Goal: Task Accomplishment & Management: Manage account settings

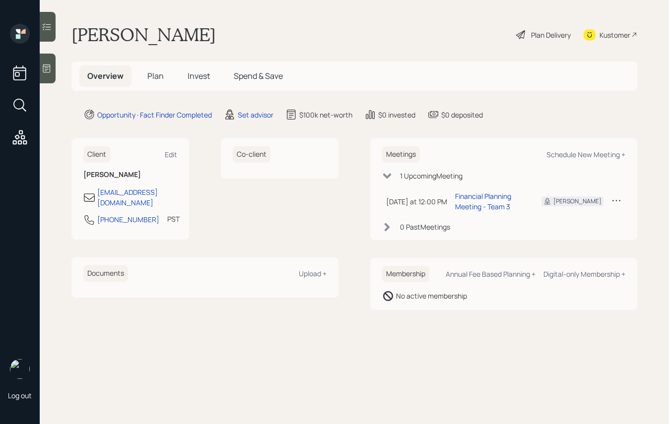
click at [62, 77] on main "Willie Shields Plan Delivery Kustomer Overview Plan Invest Spend & Save Opportu…" at bounding box center [354, 212] width 629 height 424
click at [51, 74] on div at bounding box center [48, 69] width 16 height 30
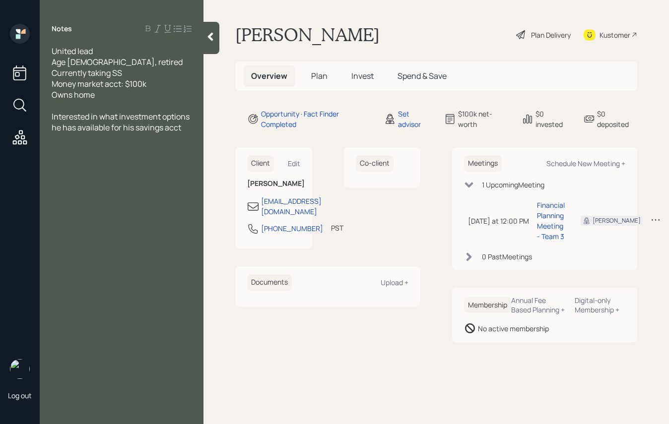
click at [212, 27] on div at bounding box center [211, 38] width 16 height 32
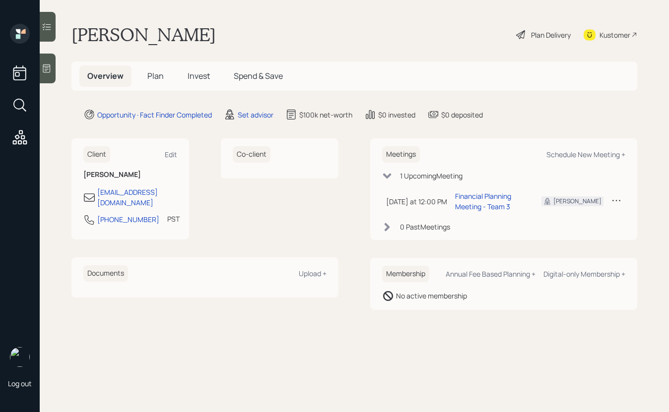
click at [547, 38] on div "Plan Delivery" at bounding box center [551, 35] width 40 height 10
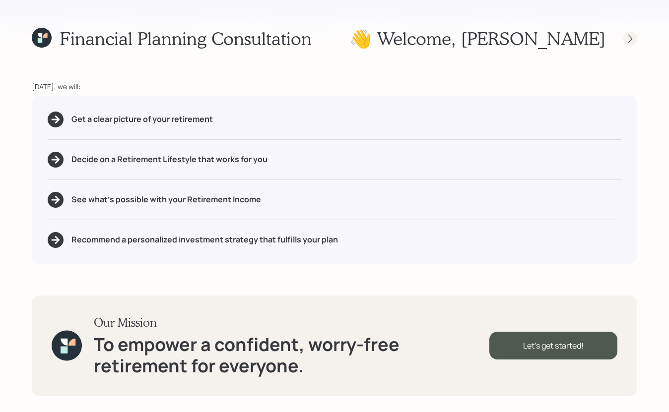
click at [630, 38] on icon at bounding box center [630, 39] width 10 height 10
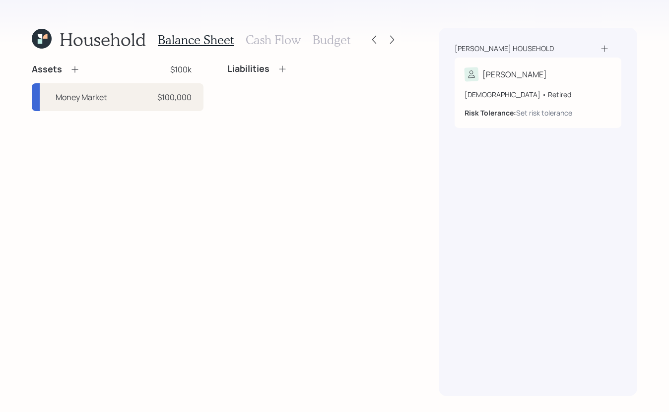
click at [74, 67] on icon at bounding box center [74, 69] width 6 height 6
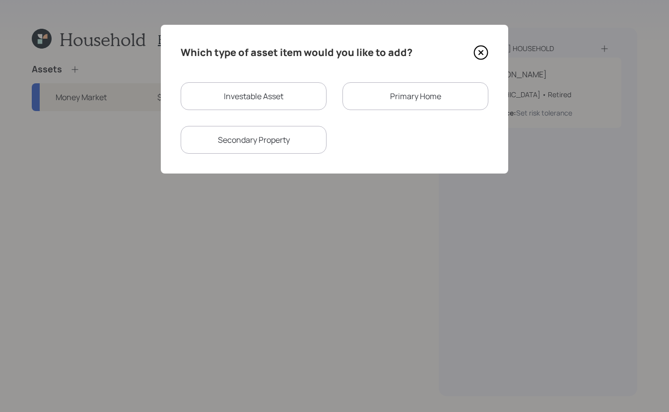
click at [382, 95] on div "Primary Home" at bounding box center [415, 96] width 146 height 28
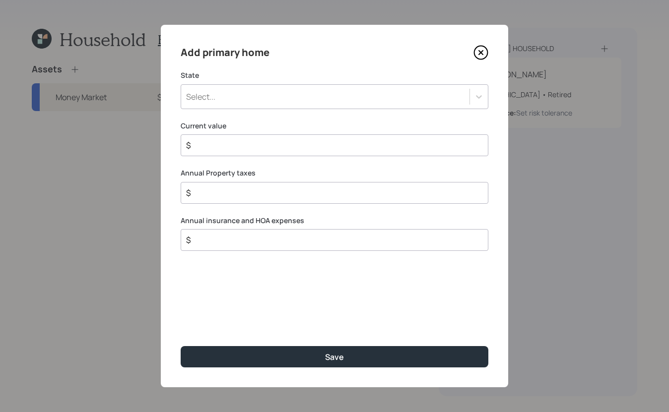
click at [254, 91] on div "Select..." at bounding box center [325, 96] width 288 height 17
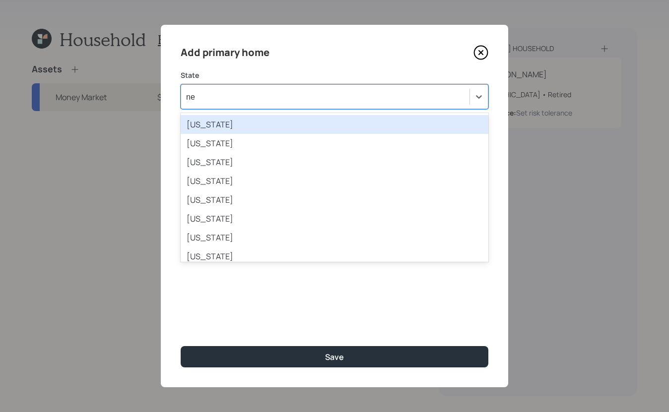
type input "nev"
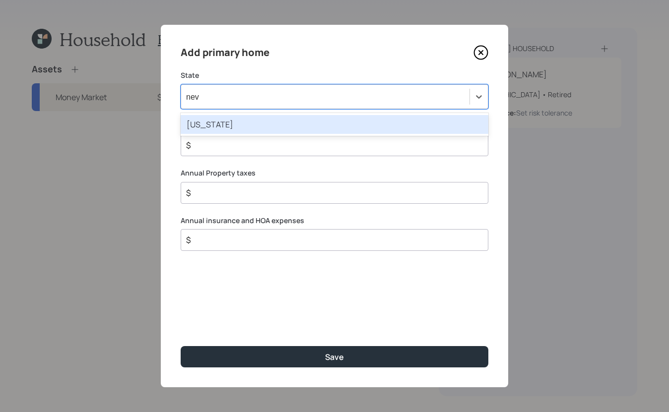
click at [197, 121] on div "Nevada" at bounding box center [335, 124] width 308 height 19
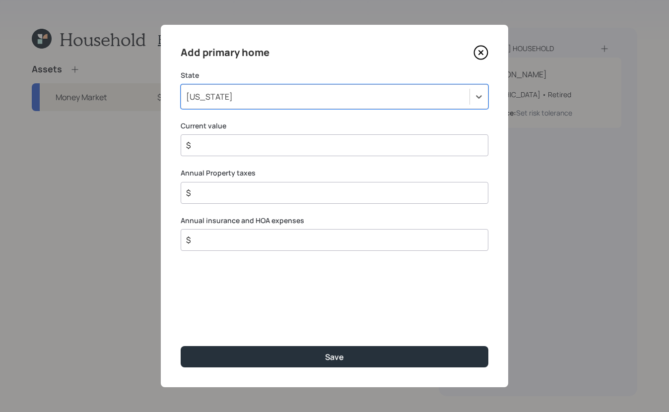
click at [236, 147] on input "$" at bounding box center [330, 145] width 291 height 12
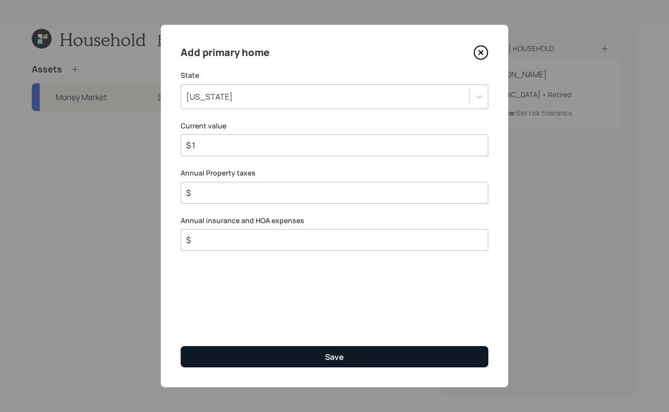
type input "$ 1"
click at [382, 351] on button "Save" at bounding box center [335, 356] width 308 height 21
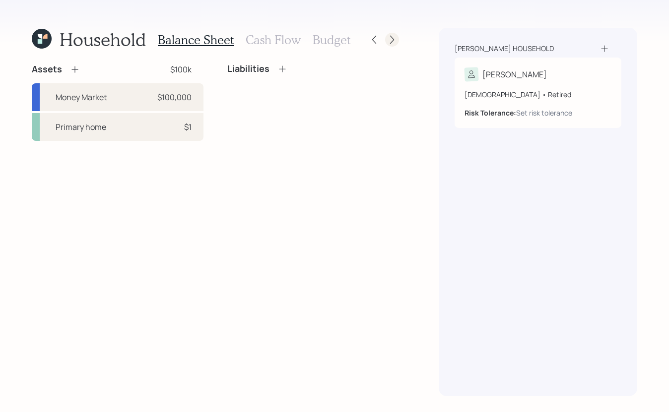
click at [391, 40] on icon at bounding box center [392, 40] width 10 height 10
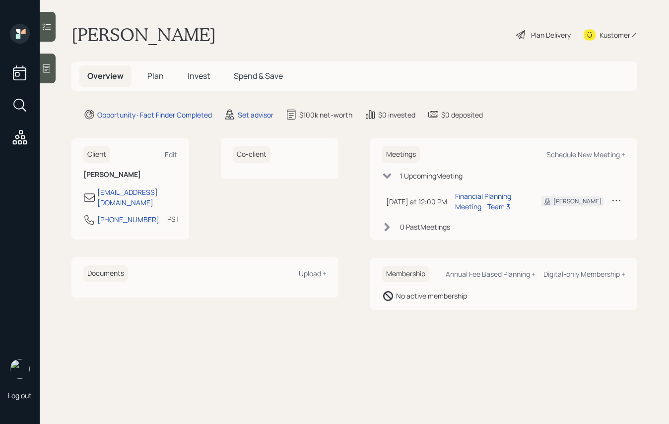
click at [56, 73] on div at bounding box center [48, 69] width 16 height 30
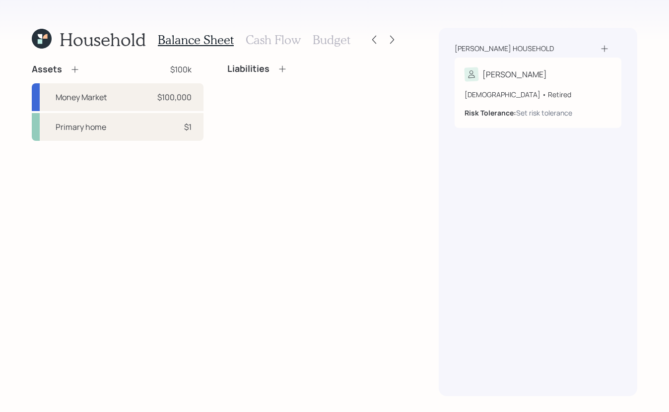
click at [45, 43] on icon at bounding box center [42, 39] width 20 height 20
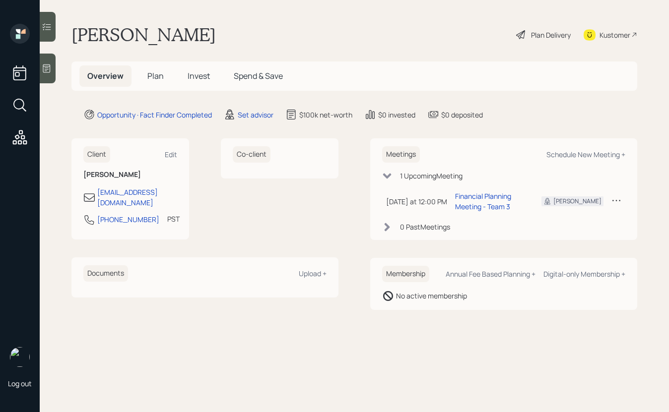
click at [545, 34] on div "Plan Delivery" at bounding box center [551, 35] width 40 height 10
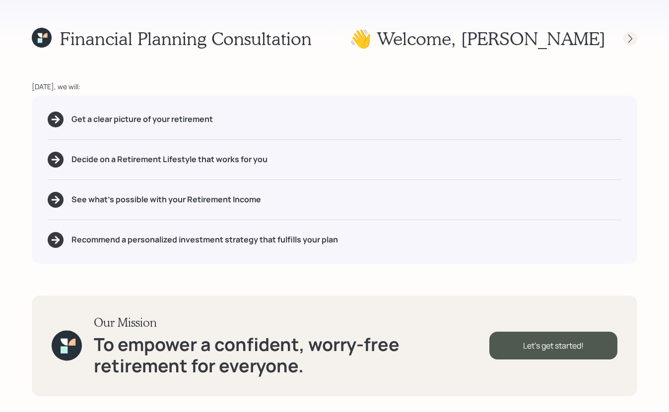
click at [628, 38] on icon at bounding box center [630, 39] width 10 height 10
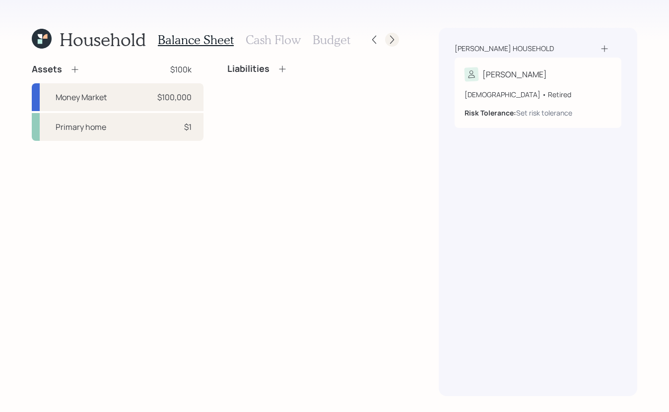
click at [394, 38] on icon at bounding box center [392, 40] width 10 height 10
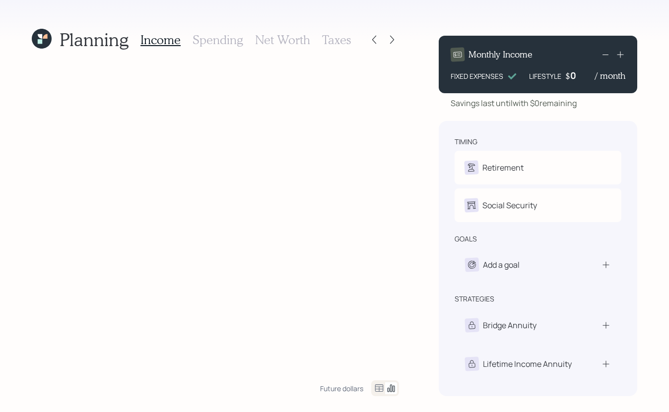
click at [34, 98] on icon at bounding box center [215, 225] width 367 height 309
drag, startPoint x: 34, startPoint y: 98, endPoint x: 20, endPoint y: 160, distance: 63.1
click at [20, 160] on div "Planning Income Spending Net Worth Taxes Future dollars Monthly Income FIXED EX…" at bounding box center [334, 206] width 669 height 412
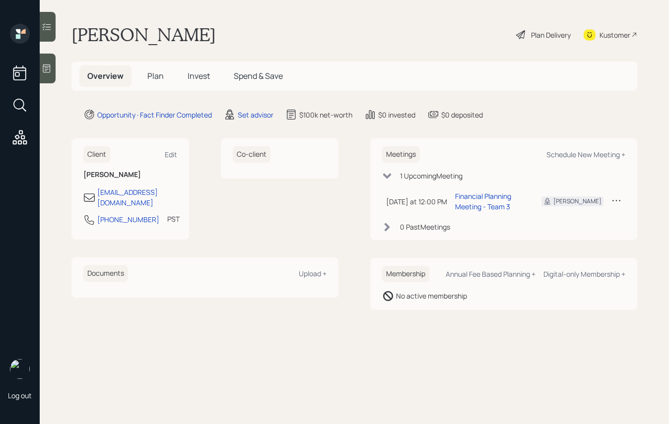
click at [553, 36] on div "Plan Delivery" at bounding box center [551, 35] width 40 height 10
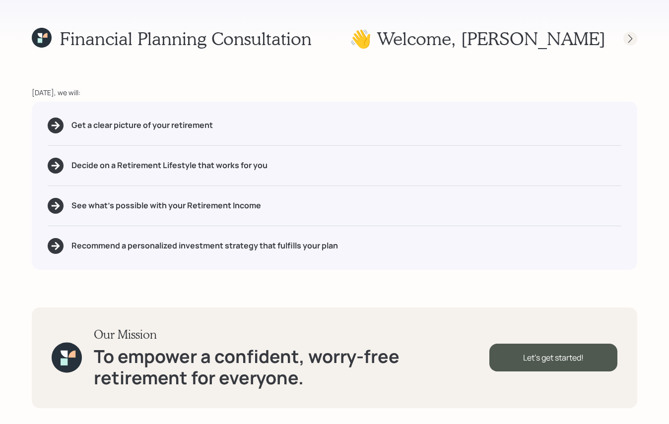
click at [627, 36] on icon at bounding box center [630, 39] width 10 height 10
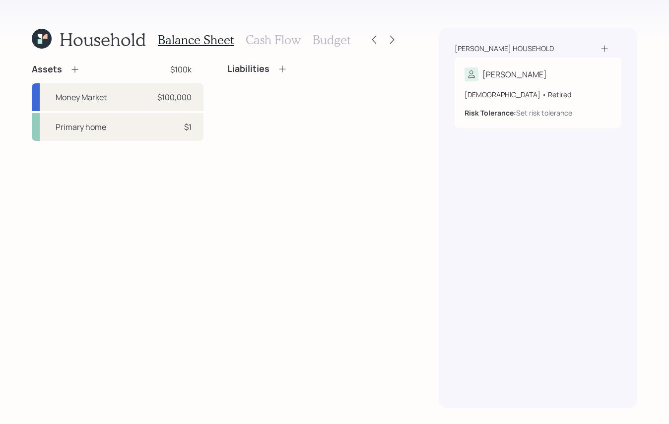
click at [263, 39] on h3 "Cash Flow" at bounding box center [273, 40] width 55 height 14
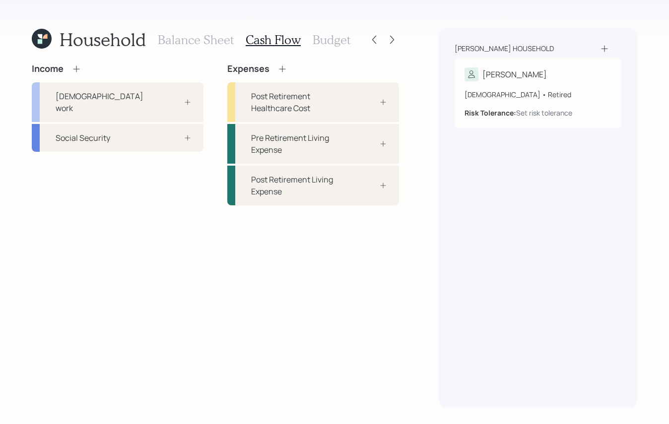
click at [332, 42] on h3 "Budget" at bounding box center [332, 40] width 38 height 14
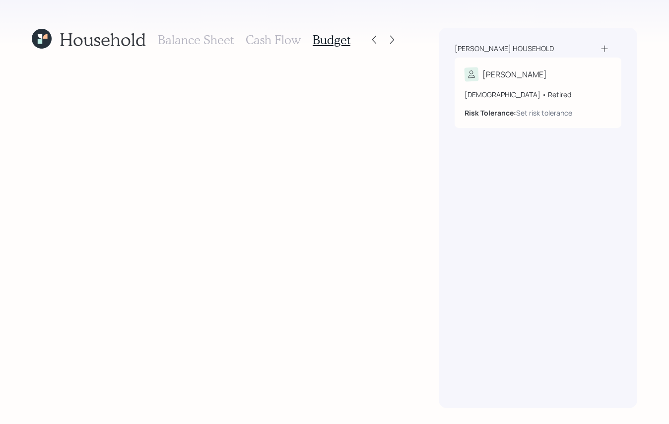
click at [204, 36] on h3 "Balance Sheet" at bounding box center [196, 40] width 76 height 14
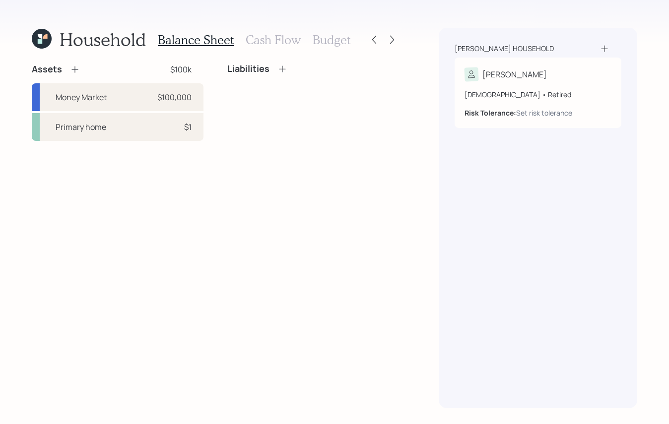
click at [335, 40] on h3 "Budget" at bounding box center [332, 40] width 38 height 14
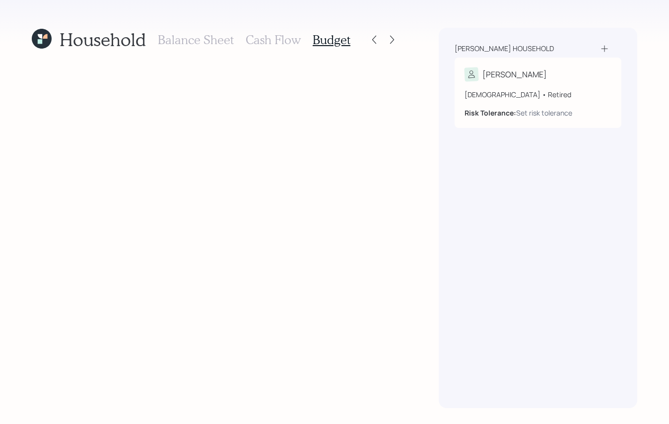
click at [269, 40] on h3 "Cash Flow" at bounding box center [273, 40] width 55 height 14
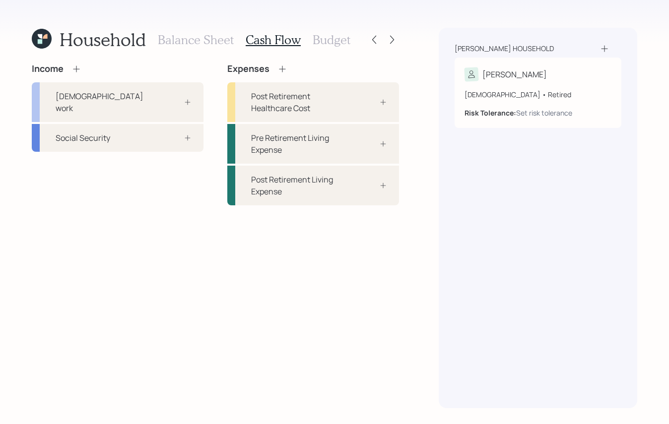
click at [187, 42] on h3 "Balance Sheet" at bounding box center [196, 40] width 76 height 14
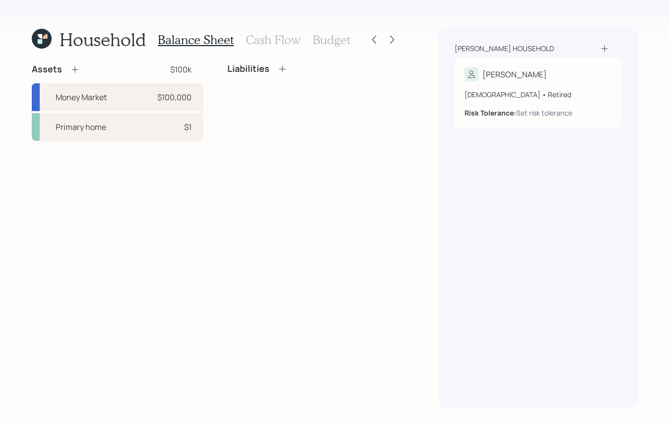
click at [43, 32] on icon at bounding box center [42, 39] width 20 height 20
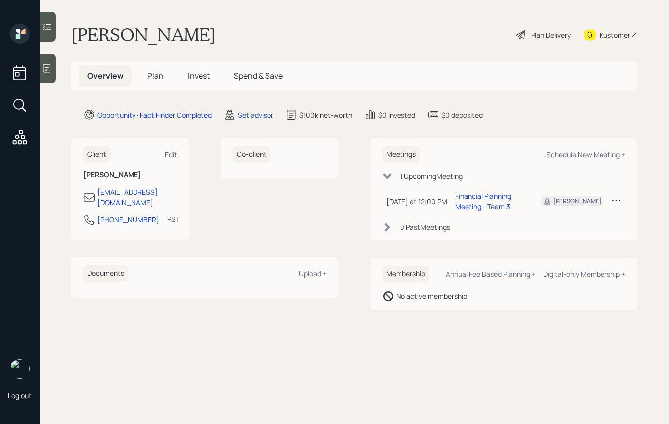
click at [543, 36] on div "Plan Delivery" at bounding box center [551, 35] width 40 height 10
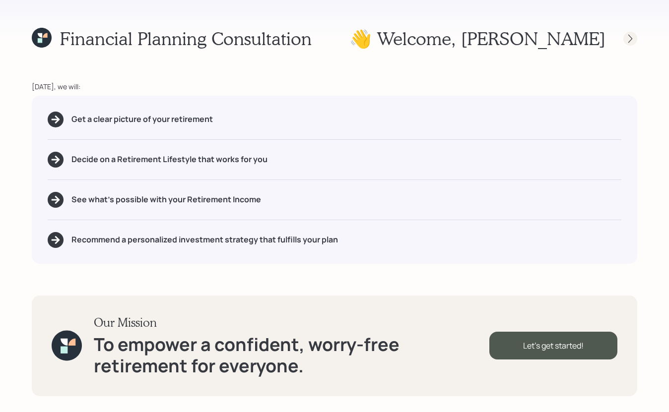
click at [626, 42] on icon at bounding box center [630, 39] width 10 height 10
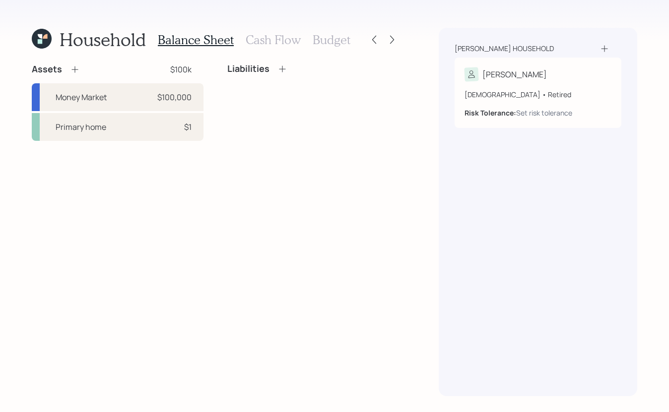
click at [265, 43] on h3 "Cash Flow" at bounding box center [273, 40] width 55 height 14
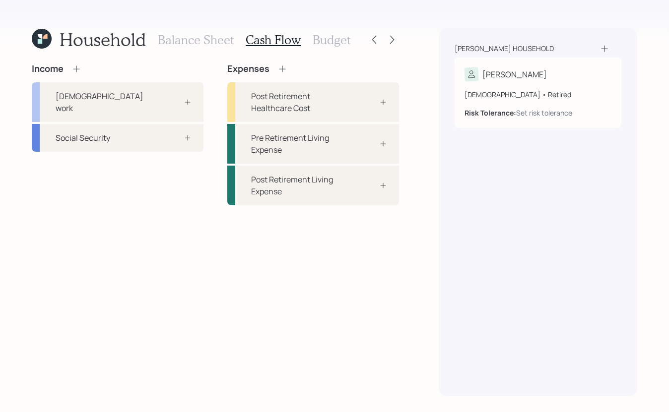
click at [325, 42] on h3 "Budget" at bounding box center [332, 40] width 38 height 14
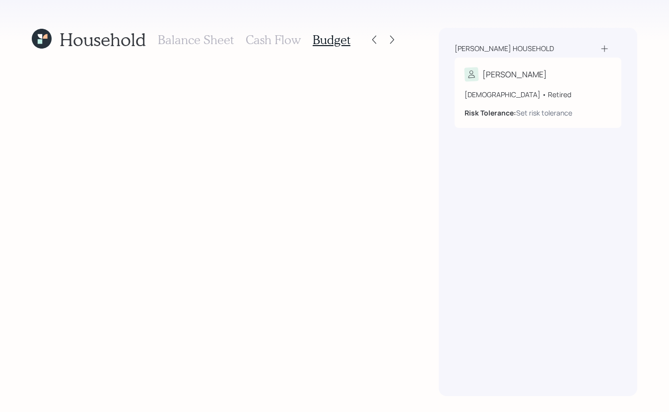
click at [193, 44] on h3 "Balance Sheet" at bounding box center [196, 40] width 76 height 14
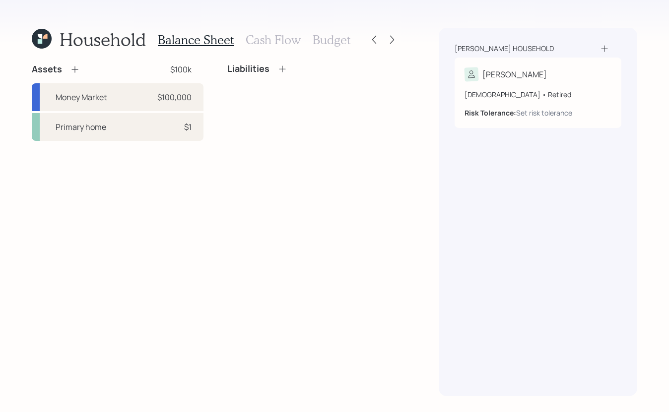
click at [314, 41] on h3 "Budget" at bounding box center [332, 40] width 38 height 14
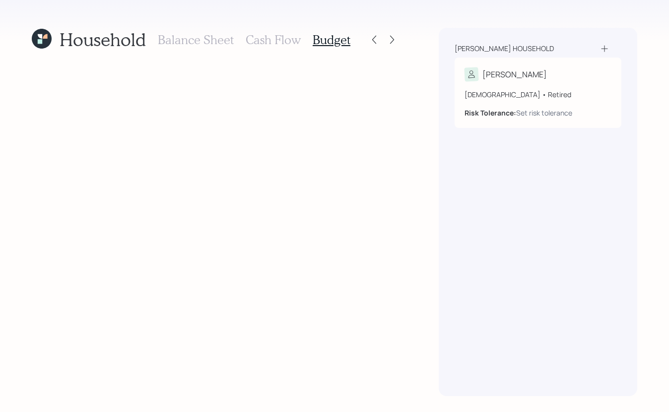
click at [283, 39] on h3 "Cash Flow" at bounding box center [273, 40] width 55 height 14
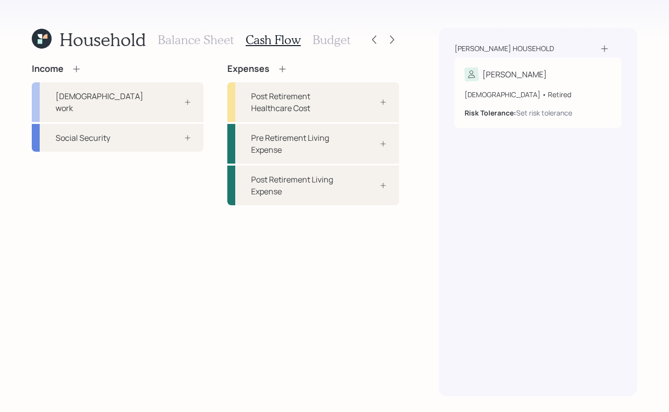
click at [182, 34] on h3 "Balance Sheet" at bounding box center [196, 40] width 76 height 14
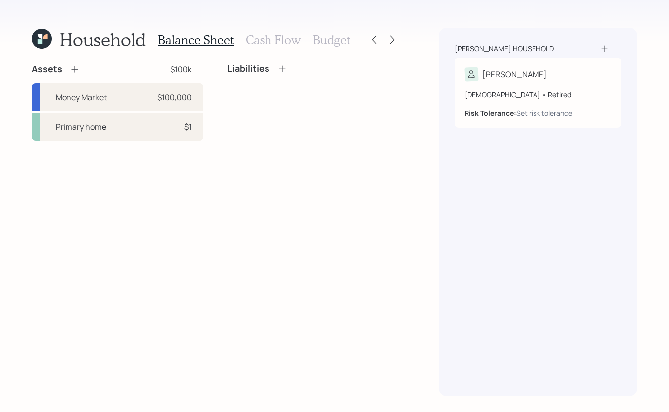
click at [46, 42] on icon at bounding box center [42, 39] width 20 height 20
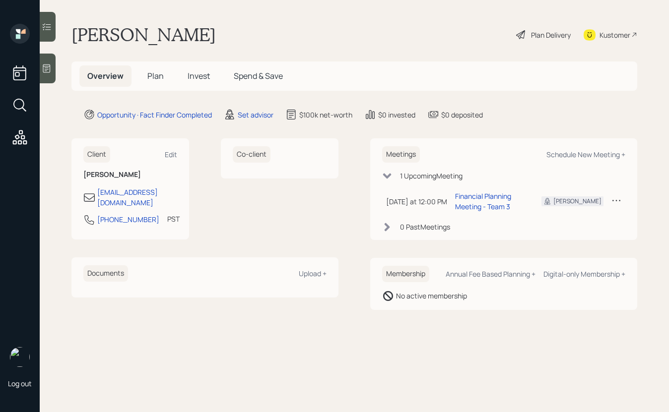
click at [538, 31] on div "Plan Delivery" at bounding box center [551, 35] width 40 height 10
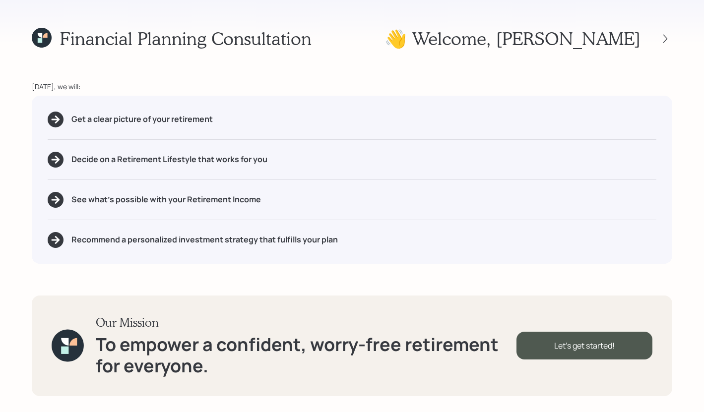
click at [465, 51] on div "Financial Planning Consultation 👋 Welcome , Willie Today, we will: Get a clear …" at bounding box center [352, 206] width 704 height 412
click at [572, 354] on div "Let's get started!" at bounding box center [585, 346] width 136 height 28
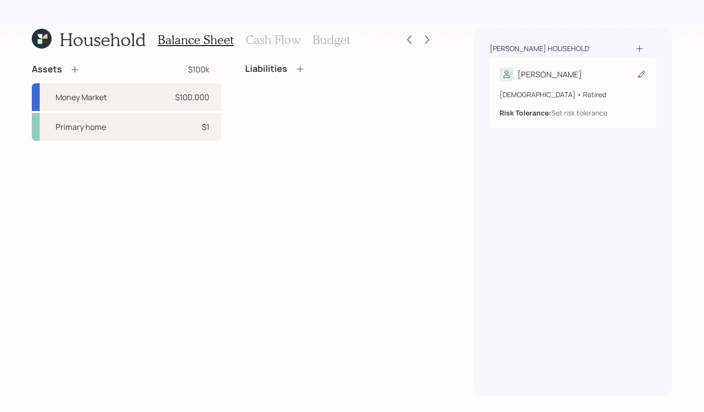
click at [604, 95] on div "76 years old • Retired" at bounding box center [573, 94] width 147 height 10
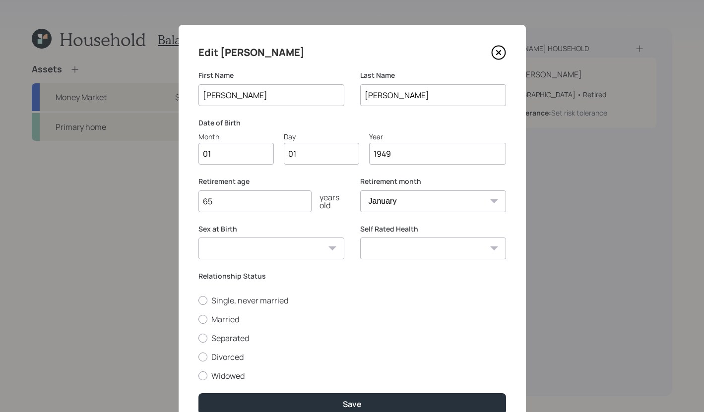
click at [241, 158] on input "01" at bounding box center [236, 154] width 75 height 22
type input "0"
type input "07"
type input "0"
type input "23"
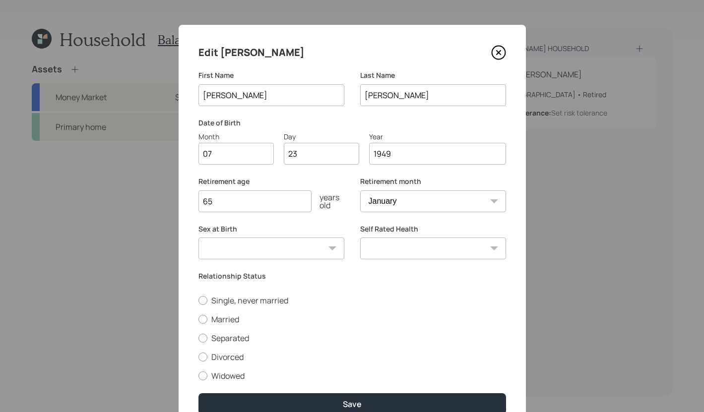
drag, startPoint x: 229, startPoint y: 201, endPoint x: 170, endPoint y: 193, distance: 60.2
click at [169, 193] on div "Edit Willie First Name Willie Last Name Shields Date of Birth Month 07 Day 23 Y…" at bounding box center [352, 206] width 704 height 412
type input "71"
click at [390, 206] on select "January February March April May June July August September October November De…" at bounding box center [433, 202] width 146 height 22
select select "7"
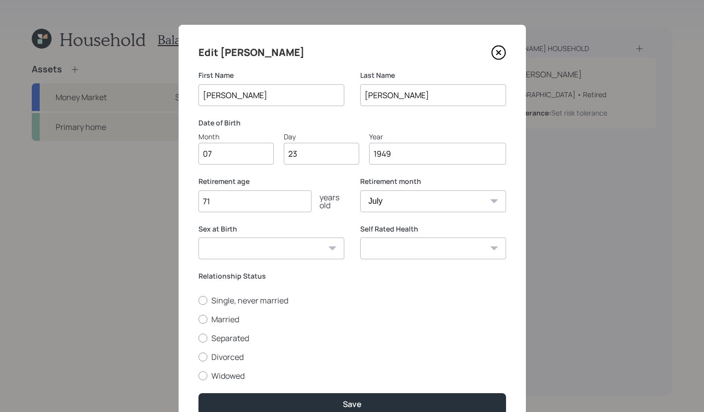
click at [360, 191] on select "January February March April May June July August September October November De…" at bounding box center [433, 202] width 146 height 22
click at [429, 255] on select "Excellent Very Good Good Fair Poor" at bounding box center [433, 249] width 146 height 22
select select "very_good"
click at [360, 238] on select "Excellent Very Good Good Fair Poor" at bounding box center [433, 249] width 146 height 22
click at [319, 256] on select "Male Female Other / Prefer not to say" at bounding box center [272, 249] width 146 height 22
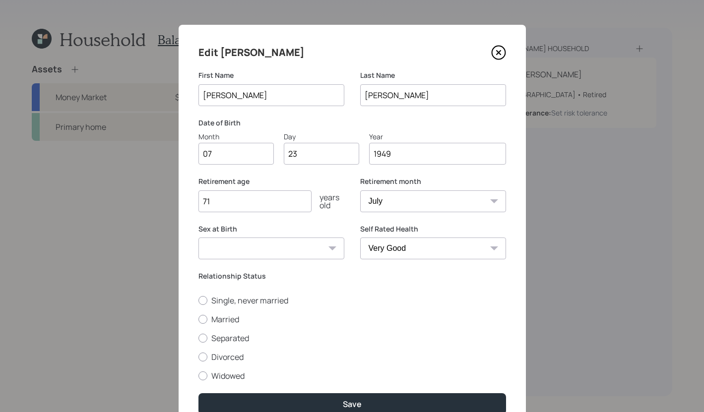
select select "male"
click at [199, 238] on select "Male Female Other / Prefer not to say" at bounding box center [272, 249] width 146 height 22
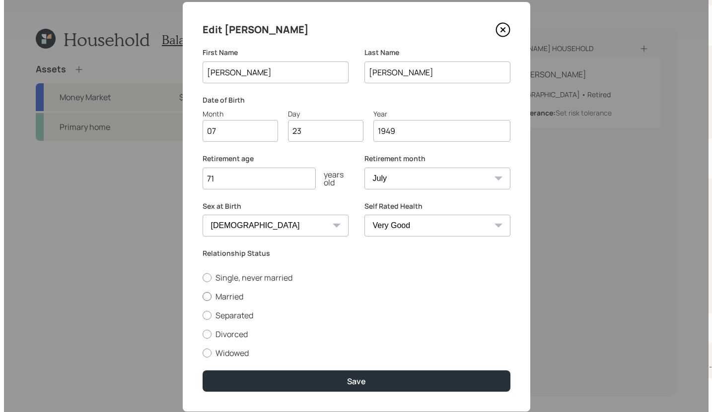
scroll to position [48, 0]
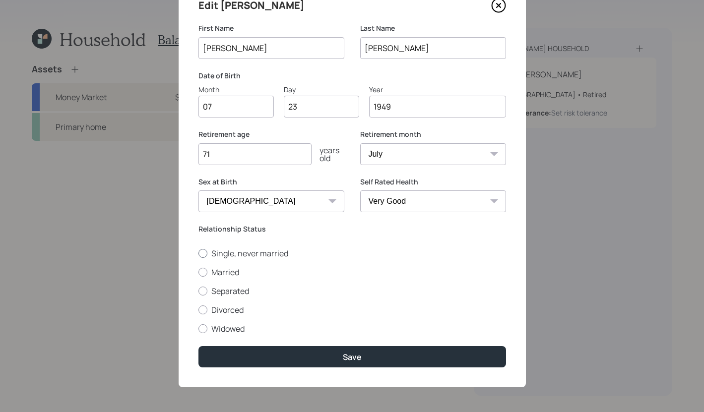
click at [199, 251] on div at bounding box center [203, 253] width 9 height 9
click at [198, 253] on input "Single, never married" at bounding box center [198, 253] width 0 height 0
radio input "true"
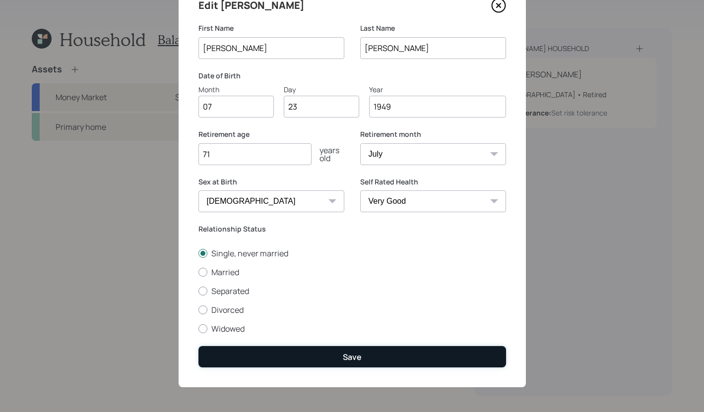
click at [392, 358] on button "Save" at bounding box center [353, 356] width 308 height 21
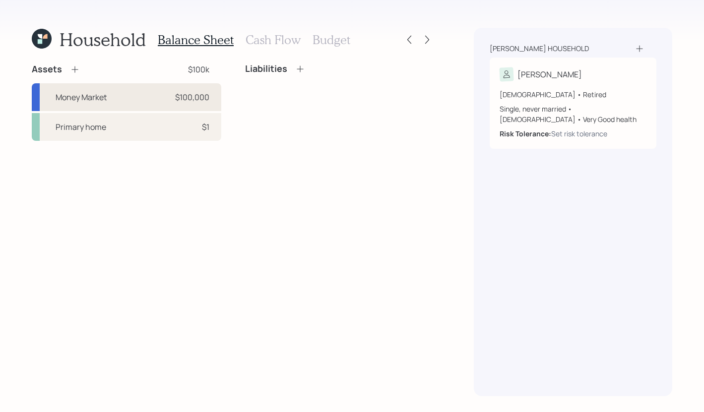
click at [128, 104] on div "Money Market $100,000" at bounding box center [127, 97] width 190 height 28
select select "taxable"
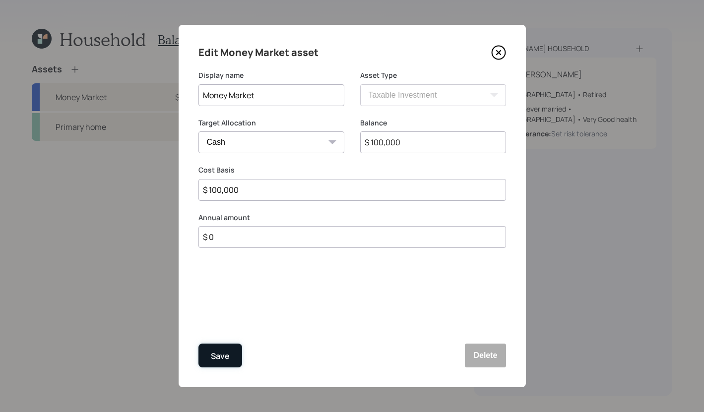
drag, startPoint x: 211, startPoint y: 360, endPoint x: 214, endPoint y: 353, distance: 7.1
click at [211, 360] on button "Save" at bounding box center [221, 356] width 44 height 24
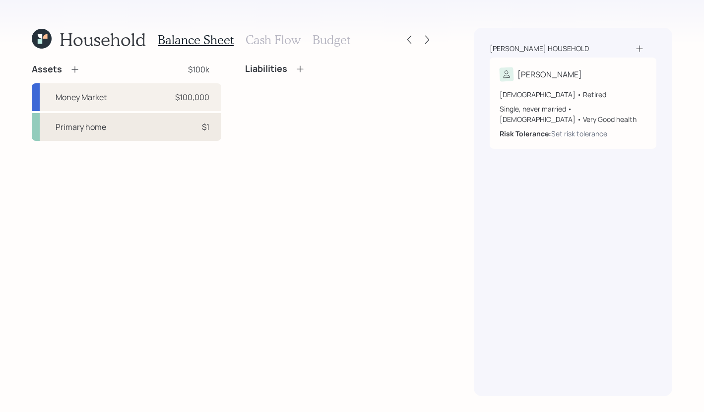
drag, startPoint x: 107, startPoint y: 127, endPoint x: 112, endPoint y: 121, distance: 7.4
click at [107, 127] on div "Primary home $1" at bounding box center [127, 127] width 190 height 28
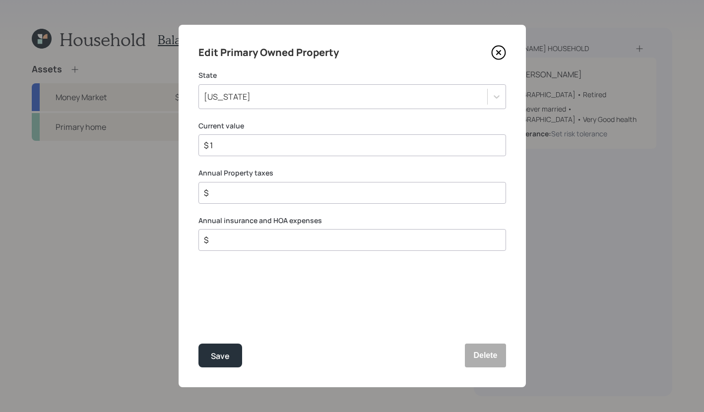
click at [355, 142] on input "$ 1" at bounding box center [348, 145] width 291 height 12
type input "$ 500,000"
click at [315, 189] on input "$" at bounding box center [348, 193] width 291 height 12
type input "$ 2,400"
click at [242, 244] on input "$" at bounding box center [348, 240] width 291 height 12
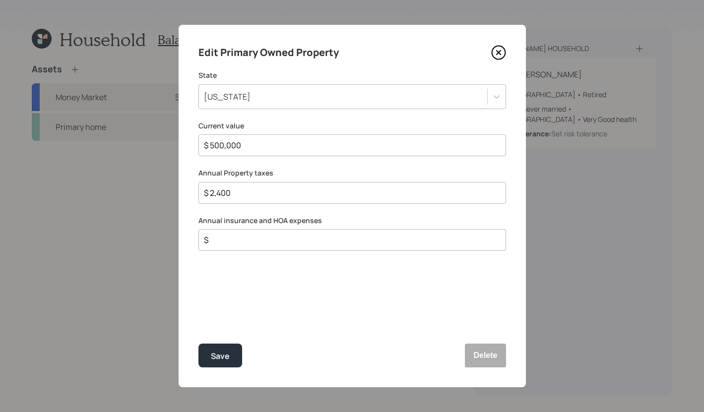
click at [269, 244] on input "$" at bounding box center [348, 240] width 291 height 12
type input "$ 3,200"
click at [211, 354] on div "Save" at bounding box center [220, 356] width 19 height 13
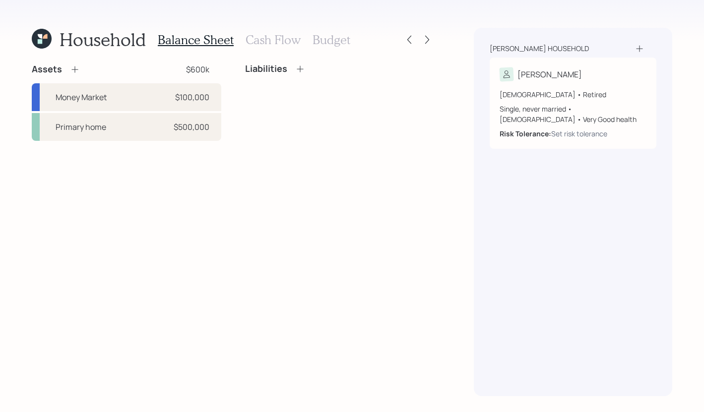
click at [72, 68] on icon at bounding box center [75, 70] width 10 height 10
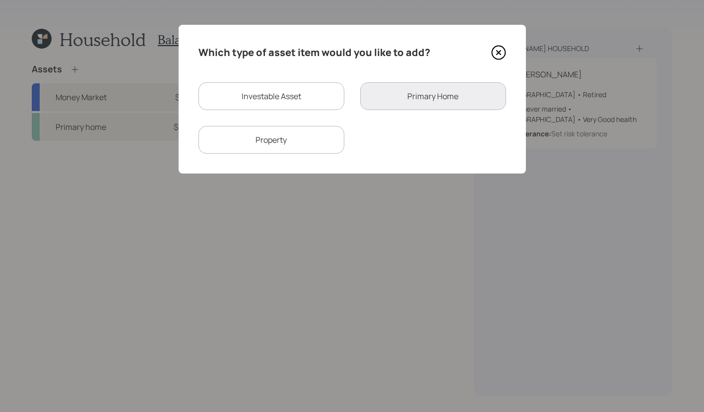
click at [289, 110] on div "Investable Asset" at bounding box center [272, 96] width 146 height 28
select select "taxable"
select select "balanced"
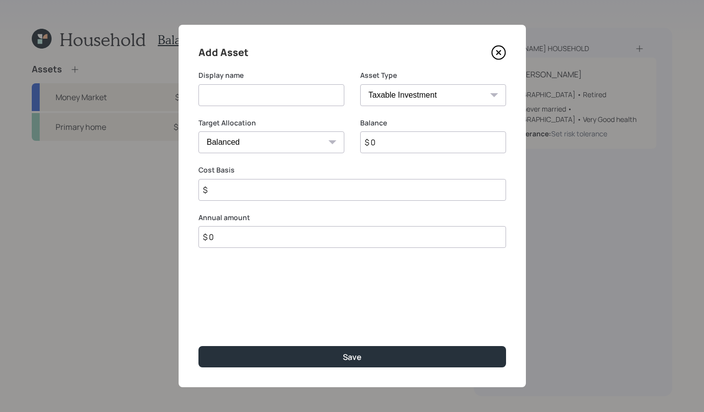
click at [295, 97] on input at bounding box center [272, 95] width 146 height 22
type input "Brokerage - Grand daughter"
click at [410, 152] on input "$ 0" at bounding box center [433, 143] width 146 height 22
type input "$ 10,000"
click at [364, 196] on input "$" at bounding box center [353, 190] width 308 height 22
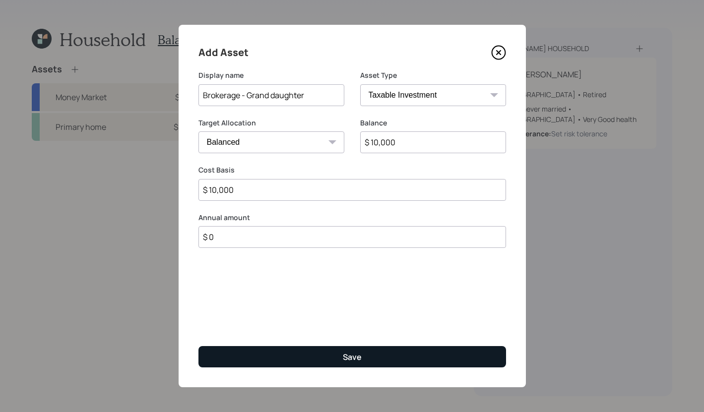
type input "$ 10,000"
click at [363, 351] on button "Save" at bounding box center [353, 356] width 308 height 21
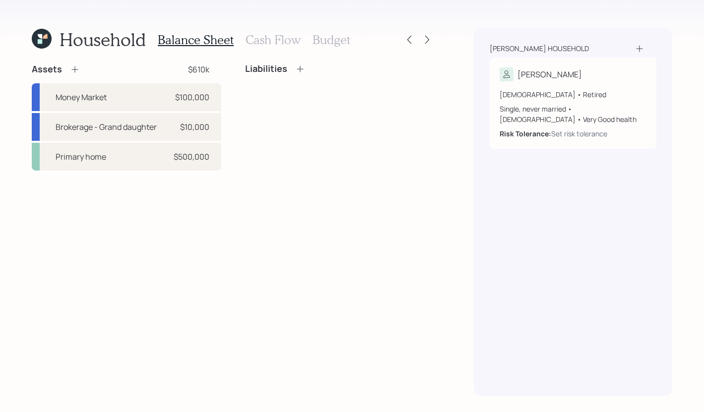
click at [298, 72] on icon at bounding box center [300, 69] width 10 height 10
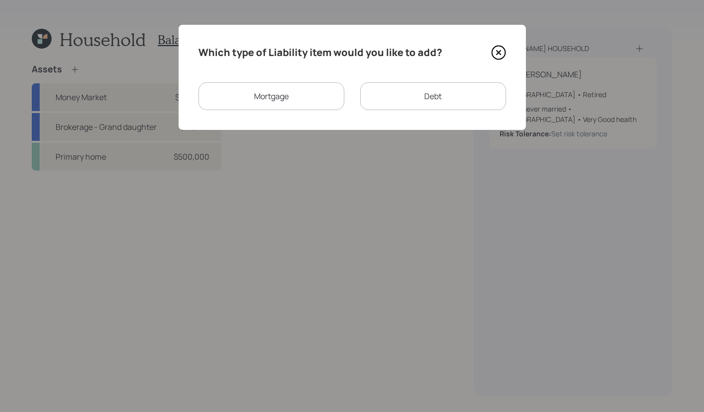
click at [397, 94] on div "Debt" at bounding box center [433, 96] width 146 height 28
select select "credit_card"
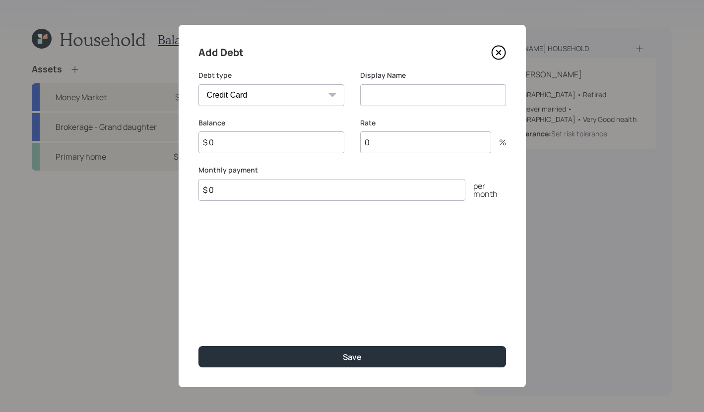
click at [383, 96] on input at bounding box center [433, 95] width 146 height 22
click at [388, 95] on input "Credir Card" at bounding box center [433, 95] width 146 height 22
type input "Credit Card"
click at [288, 139] on input "$ 0" at bounding box center [272, 143] width 146 height 22
type input "$ 25,000"
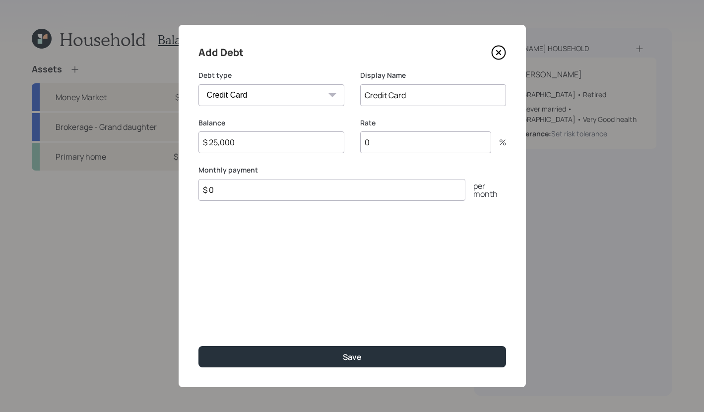
click at [424, 146] on input "0" at bounding box center [425, 143] width 131 height 22
type input "22"
click at [308, 192] on input "$ 0" at bounding box center [332, 190] width 267 height 22
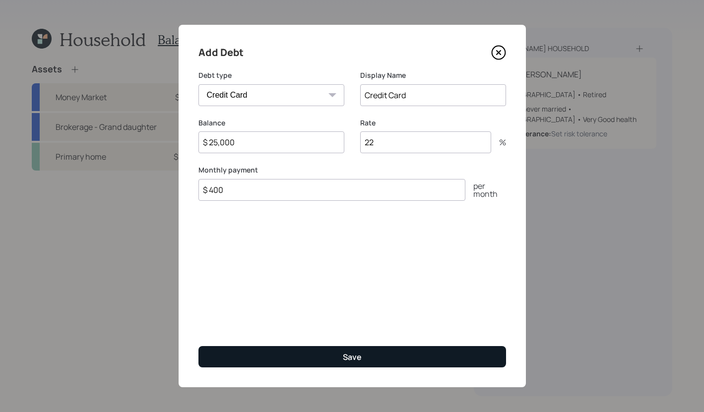
type input "$ 400"
click at [353, 361] on div "Save" at bounding box center [352, 357] width 19 height 11
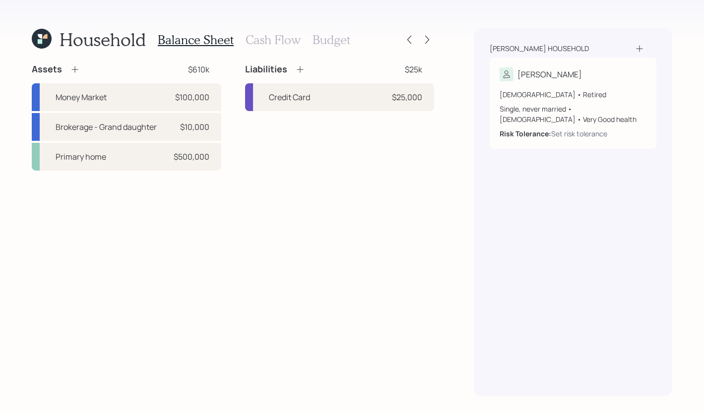
click at [263, 41] on h3 "Cash Flow" at bounding box center [273, 40] width 55 height 14
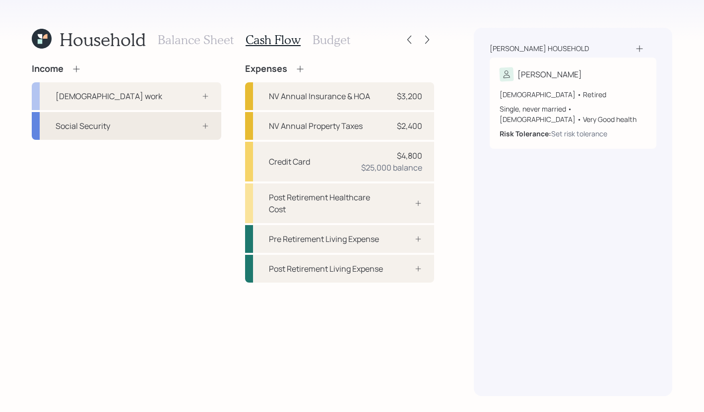
click at [137, 128] on div "Social Security" at bounding box center [127, 126] width 190 height 28
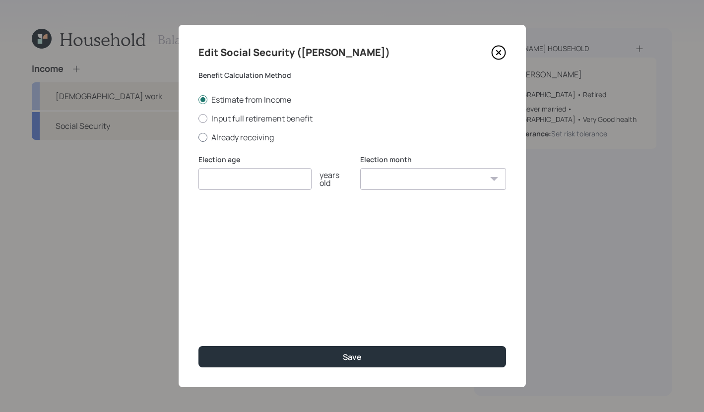
click at [206, 139] on div at bounding box center [203, 137] width 9 height 9
click at [199, 137] on input "Already receiving" at bounding box center [198, 137] width 0 height 0
radio input "true"
click at [282, 226] on input "$" at bounding box center [353, 227] width 308 height 22
type input "$ 3,285"
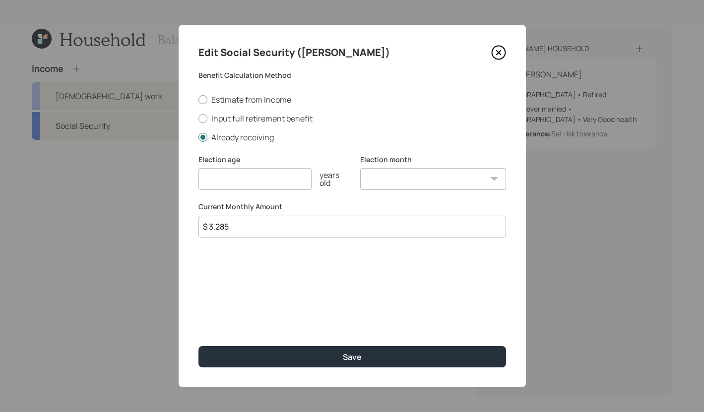
click at [243, 177] on input "number" at bounding box center [255, 179] width 113 height 22
type input "66"
click at [429, 176] on select "January February March April May June July August September October November De…" at bounding box center [433, 179] width 146 height 22
select select "7"
click at [360, 168] on select "January February March April May June July August September October November De…" at bounding box center [433, 179] width 146 height 22
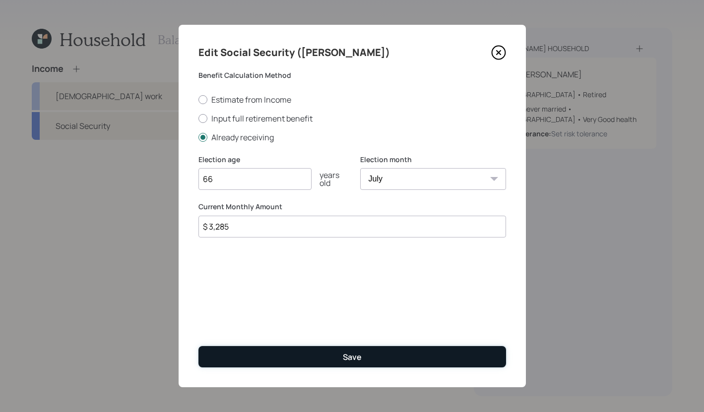
click at [350, 352] on div "Save" at bounding box center [352, 357] width 19 height 11
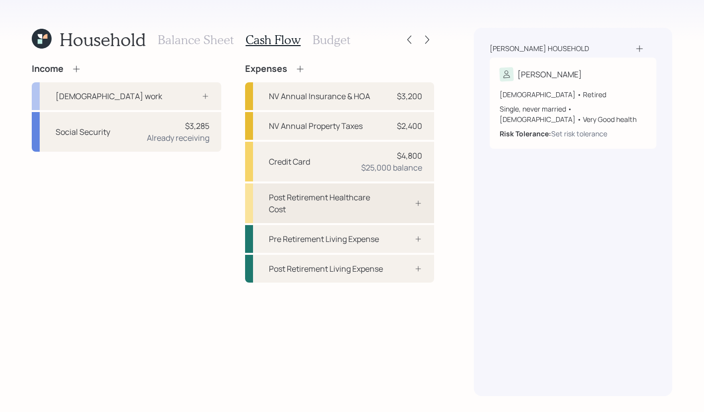
click at [339, 200] on div "Post Retirement Healthcare Cost" at bounding box center [327, 204] width 116 height 24
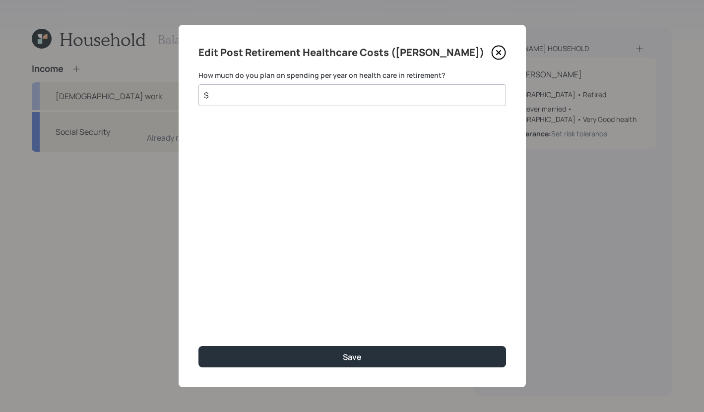
click at [331, 98] on input "$" at bounding box center [348, 95] width 291 height 12
drag, startPoint x: 260, startPoint y: 98, endPoint x: 122, endPoint y: 67, distance: 141.2
click at [122, 67] on div "Edit Post Retirement Healthcare Costs (Willie) How much do you plan on spending…" at bounding box center [352, 206] width 704 height 412
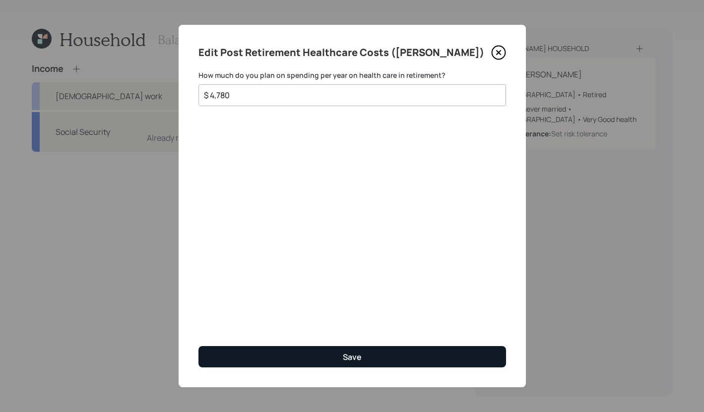
type input "$ 4,780"
click at [350, 366] on button "Save" at bounding box center [353, 356] width 308 height 21
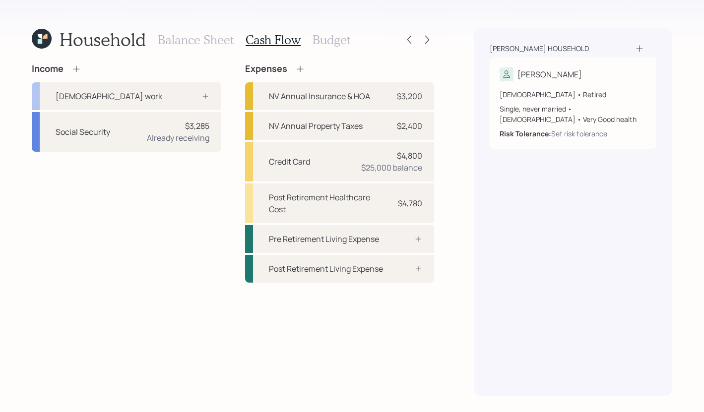
drag, startPoint x: 334, startPoint y: 41, endPoint x: 324, endPoint y: 45, distance: 11.8
click at [335, 40] on h3 "Budget" at bounding box center [332, 40] width 38 height 14
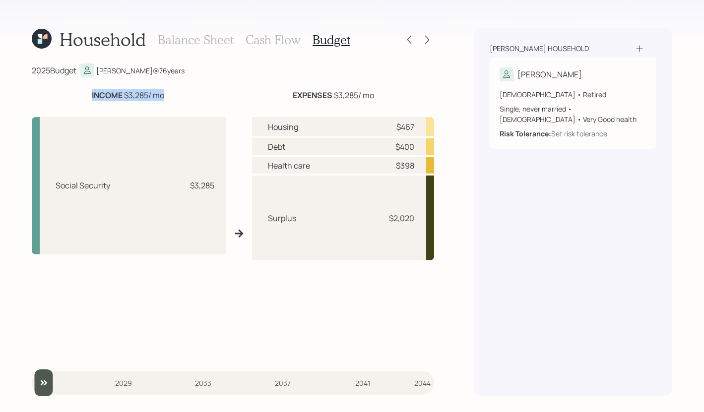
drag, startPoint x: 79, startPoint y: 92, endPoint x: 162, endPoint y: 96, distance: 82.5
click at [162, 96] on div "INCOME $3,285 / mo" at bounding box center [128, 95] width 193 height 12
drag, startPoint x: 289, startPoint y: 95, endPoint x: 375, endPoint y: 91, distance: 85.4
click at [375, 91] on div "EXPENSES $3,285 / mo" at bounding box center [334, 95] width 202 height 12
click at [379, 82] on div "2025 Budget Willie @ 76 years INCOME $3,285 / mo EXPENSES $3,285 / mo Social Se…" at bounding box center [233, 230] width 402 height 333
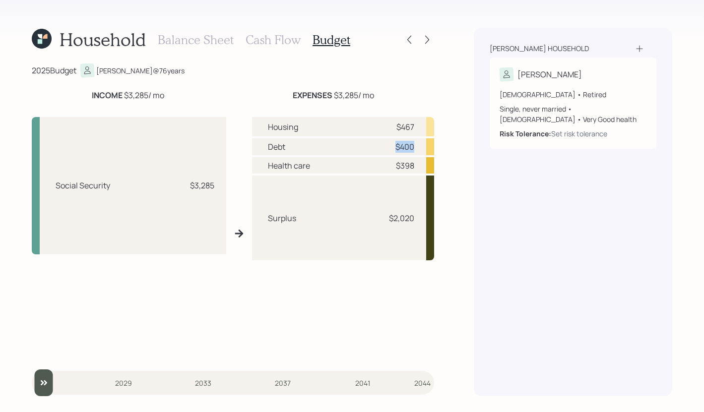
drag, startPoint x: 396, startPoint y: 147, endPoint x: 429, endPoint y: 148, distance: 33.8
click at [429, 148] on div "Debt $400" at bounding box center [343, 146] width 182 height 17
click at [490, 193] on div "Shields household Willie 76 years old • Retired Single, never married • Male • …" at bounding box center [573, 212] width 199 height 369
click at [470, 214] on div "Household Balance Sheet Cash Flow Budget 2025 Budget Willie @ 76 years INCOME $…" at bounding box center [352, 206] width 704 height 412
click at [274, 46] on h3 "Cash Flow" at bounding box center [273, 40] width 55 height 14
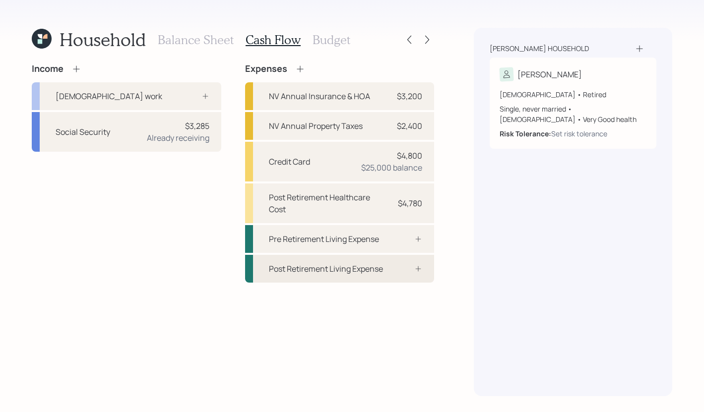
click at [419, 270] on icon at bounding box center [418, 269] width 8 height 8
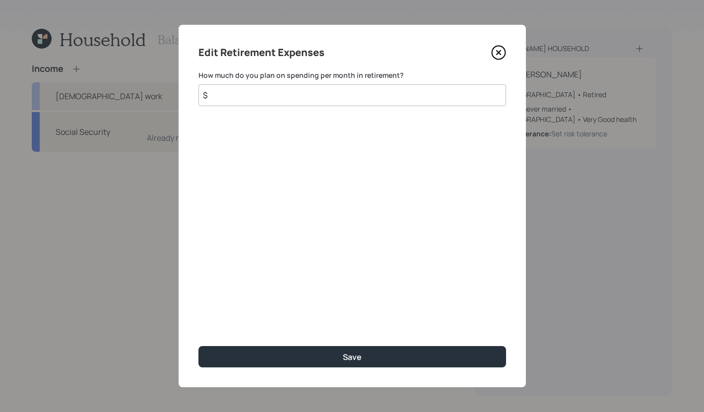
click at [266, 96] on input "$" at bounding box center [353, 95] width 308 height 22
type input "$ 20"
click at [498, 57] on icon at bounding box center [498, 52] width 15 height 15
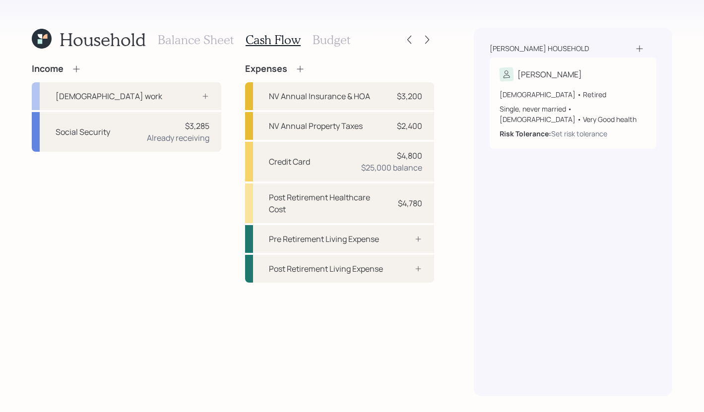
click at [164, 42] on h3 "Balance Sheet" at bounding box center [196, 40] width 76 height 14
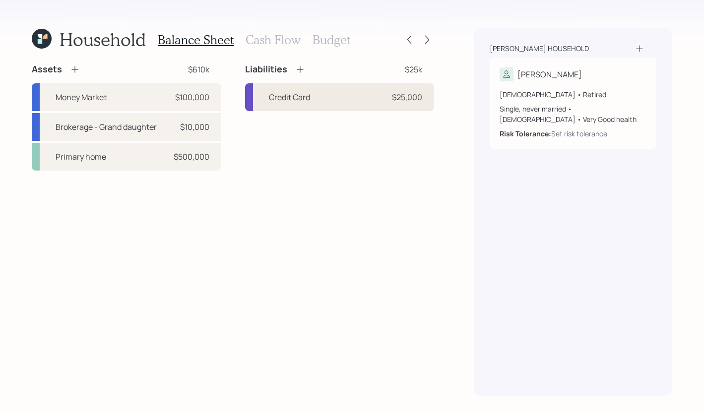
click at [331, 108] on div "Credit Card $25,000" at bounding box center [340, 97] width 190 height 28
select select "credit_card"
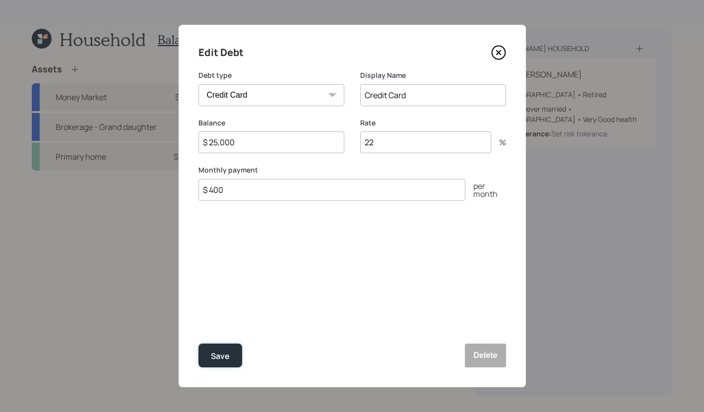
drag, startPoint x: 215, startPoint y: 354, endPoint x: 220, endPoint y: 341, distance: 13.8
click at [215, 353] on div "Save" at bounding box center [220, 356] width 19 height 13
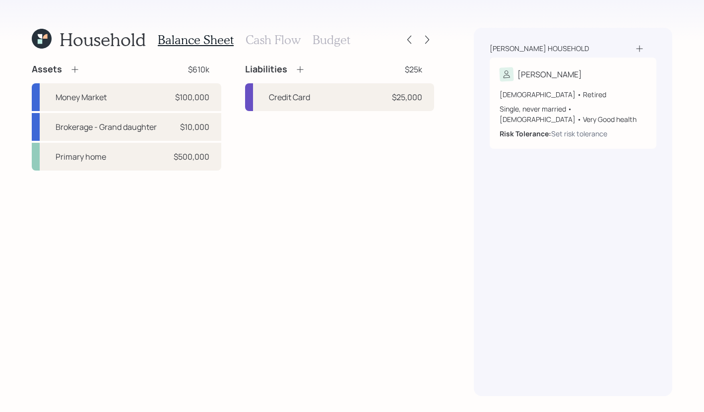
click at [255, 44] on h3 "Cash Flow" at bounding box center [273, 40] width 55 height 14
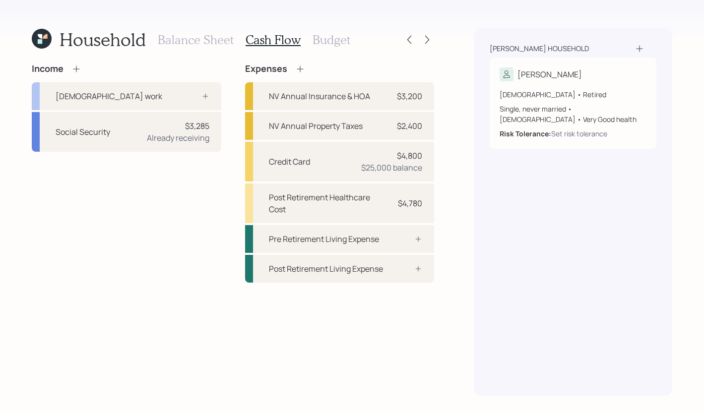
click at [331, 46] on h3 "Budget" at bounding box center [332, 40] width 38 height 14
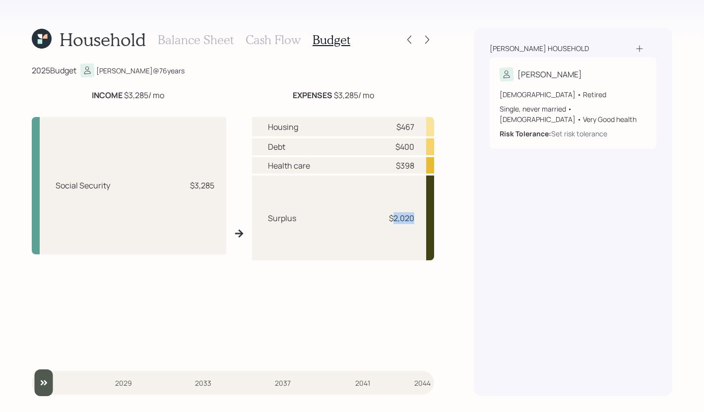
drag, startPoint x: 394, startPoint y: 220, endPoint x: 431, endPoint y: 220, distance: 36.7
click at [431, 220] on div "Surplus $2,020" at bounding box center [343, 218] width 182 height 84
click at [453, 217] on div "Household Balance Sheet Cash Flow Budget 2025 Budget Willie @ 76 years INCOME $…" at bounding box center [352, 206] width 704 height 412
click at [267, 37] on h3 "Cash Flow" at bounding box center [273, 40] width 55 height 14
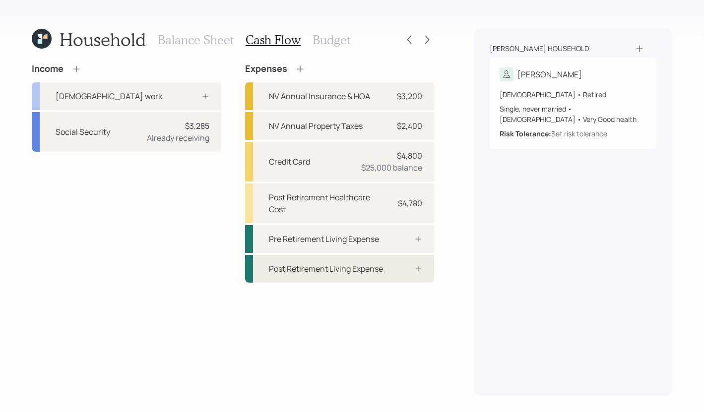
click at [360, 273] on div "Post Retirement Living Expense" at bounding box center [326, 269] width 114 height 12
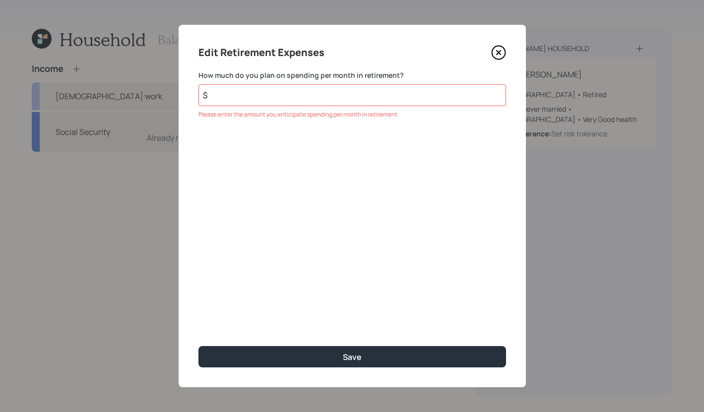
click at [493, 50] on icon at bounding box center [498, 52] width 15 height 15
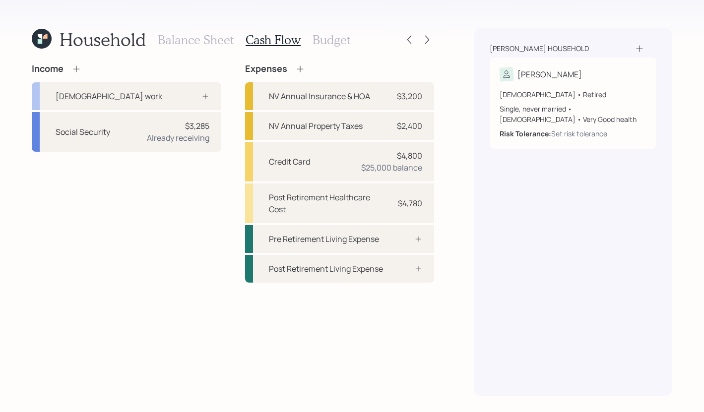
click at [325, 41] on h3 "Budget" at bounding box center [332, 40] width 38 height 14
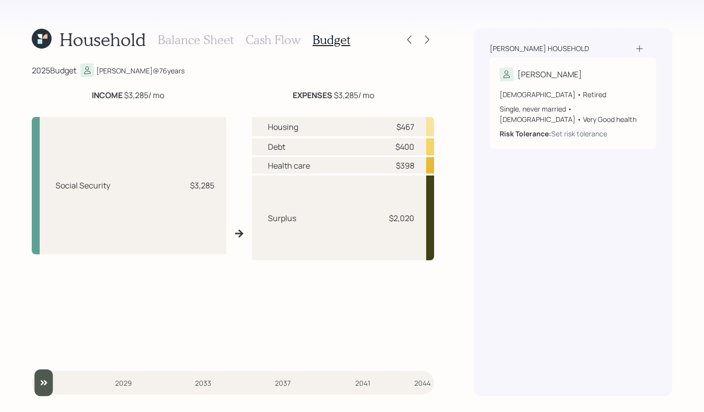
click at [265, 37] on h3 "Cash Flow" at bounding box center [273, 40] width 55 height 14
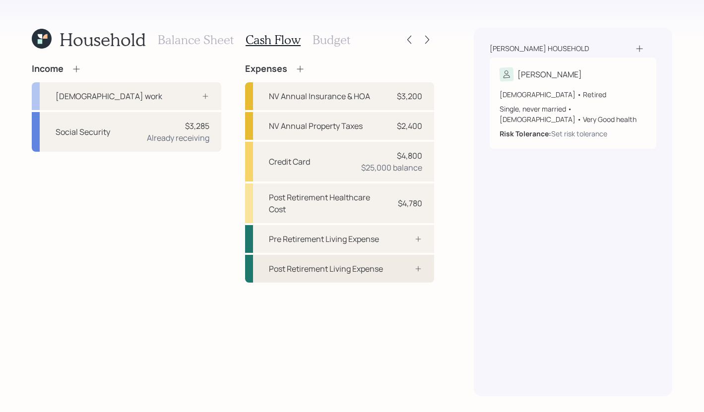
click at [345, 265] on div "Post Retirement Living Expense" at bounding box center [326, 269] width 114 height 12
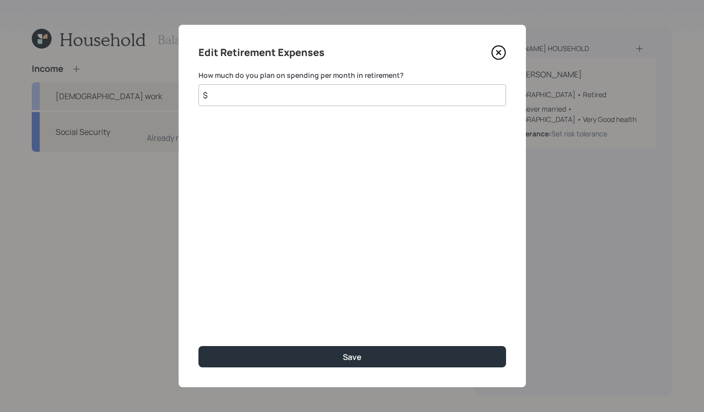
click at [497, 60] on icon at bounding box center [498, 52] width 15 height 15
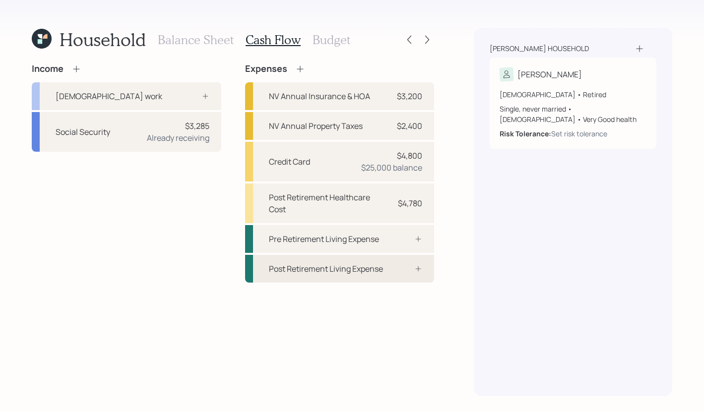
click at [357, 267] on div "Post Retirement Living Expense" at bounding box center [326, 269] width 114 height 12
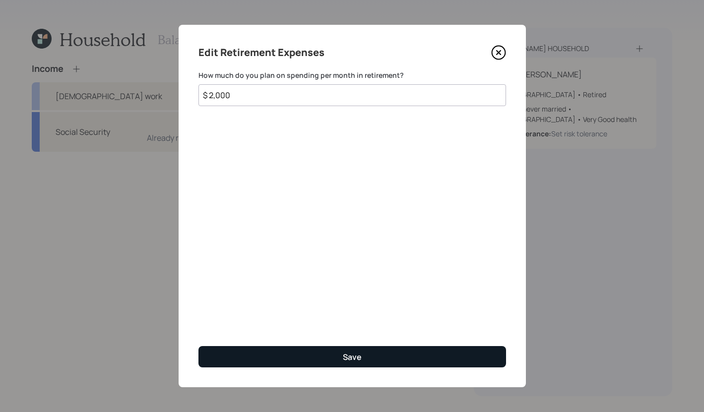
type input "$ 2,000"
drag, startPoint x: 344, startPoint y: 364, endPoint x: 338, endPoint y: 364, distance: 6.0
click at [344, 364] on button "Save" at bounding box center [353, 356] width 308 height 21
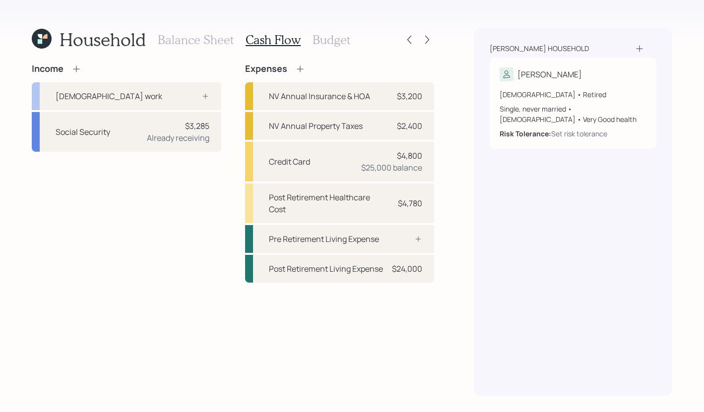
click at [341, 44] on h3 "Budget" at bounding box center [332, 40] width 38 height 14
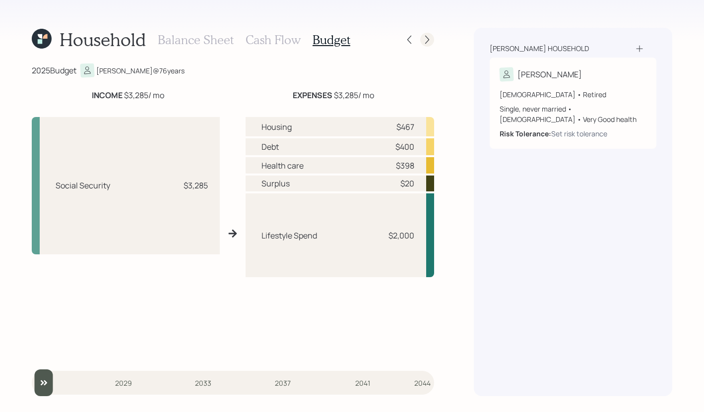
drag, startPoint x: 434, startPoint y: 34, endPoint x: 423, endPoint y: 39, distance: 12.0
click at [434, 34] on div "Household Balance Sheet Cash Flow Budget 2025 Budget Willie @ 76 years INCOME $…" at bounding box center [352, 206] width 704 height 412
click at [423, 39] on icon at bounding box center [427, 40] width 10 height 10
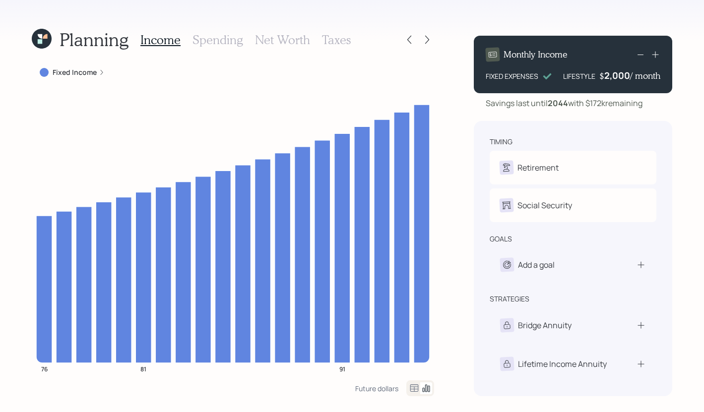
click at [77, 73] on label "Fixed Income" at bounding box center [75, 72] width 44 height 10
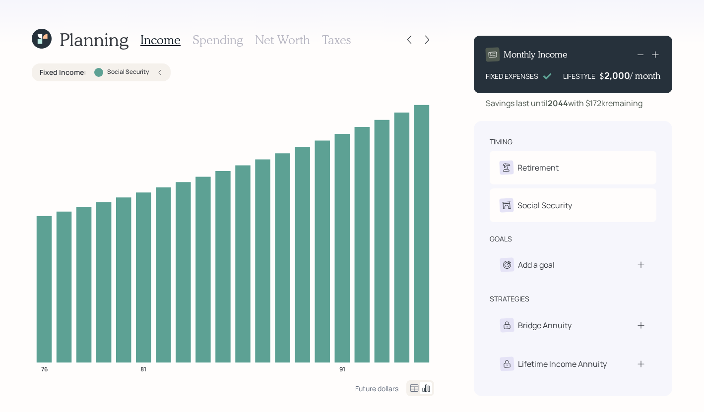
drag, startPoint x: 159, startPoint y: 75, endPoint x: 164, endPoint y: 75, distance: 5.0
click at [159, 75] on div "Fixed Income : Social Security" at bounding box center [101, 72] width 123 height 10
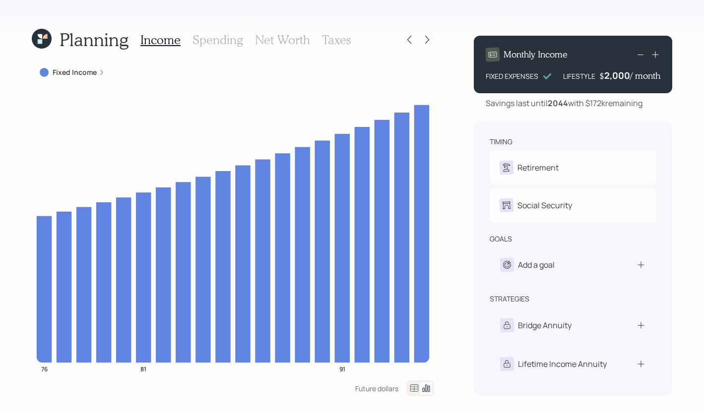
click at [101, 70] on icon at bounding box center [102, 72] width 2 height 5
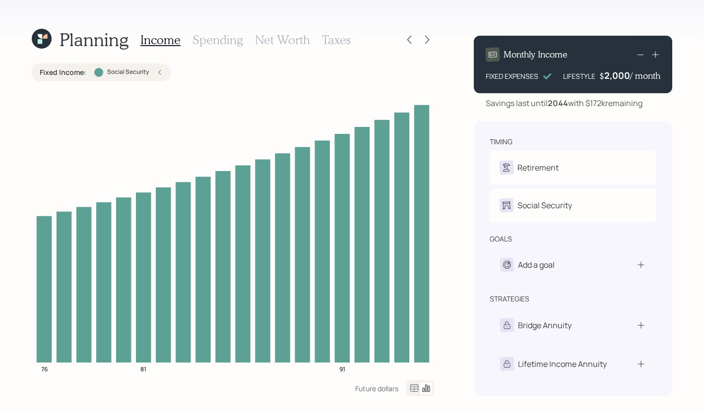
click at [157, 69] on icon at bounding box center [160, 72] width 6 height 6
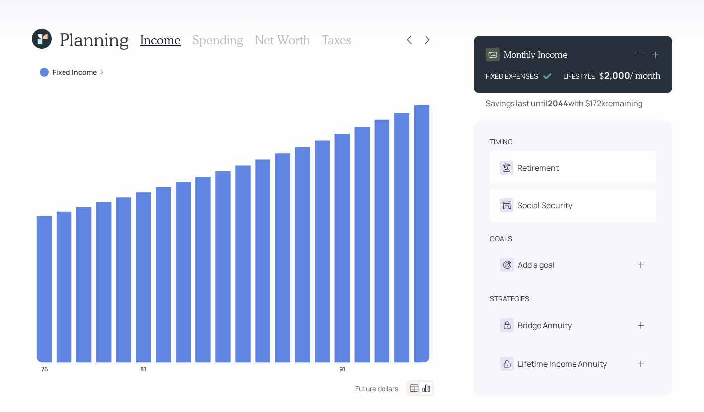
click at [226, 44] on h3 "Spending" at bounding box center [218, 40] width 51 height 14
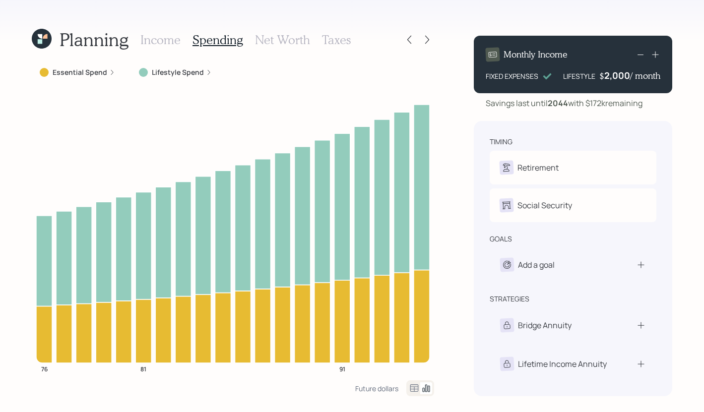
click at [107, 71] on div "Essential Spend" at bounding box center [77, 72] width 75 height 10
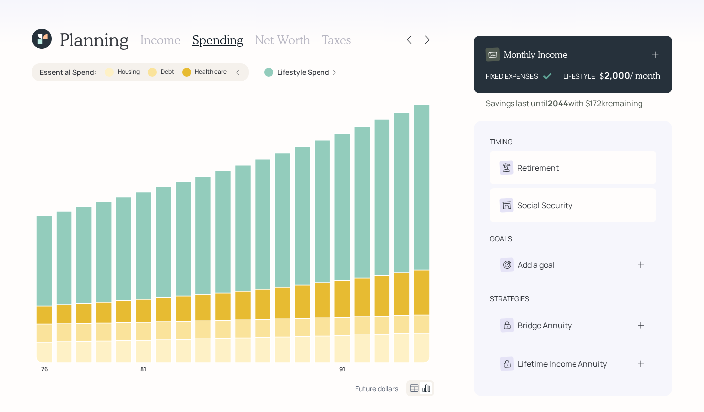
click at [331, 71] on icon at bounding box center [334, 72] width 6 height 6
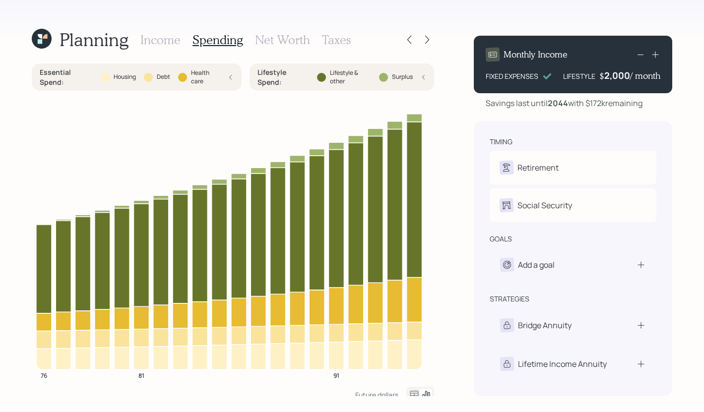
click at [421, 77] on icon at bounding box center [423, 77] width 5 height 6
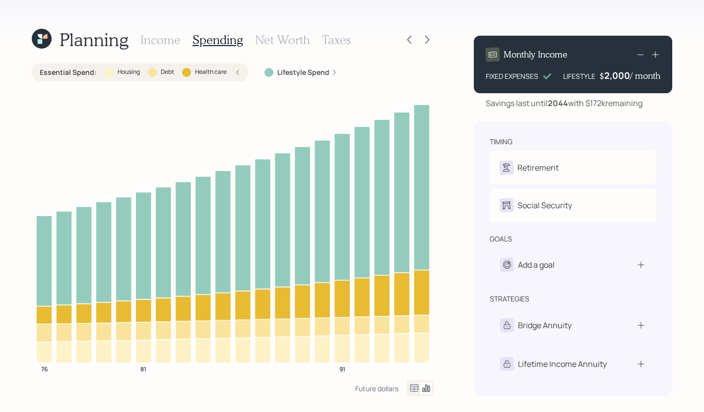
click at [238, 72] on icon at bounding box center [238, 72] width 6 height 6
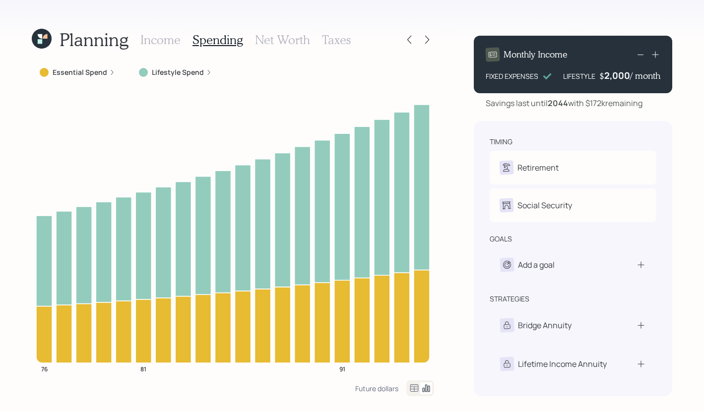
click at [153, 45] on h3 "Income" at bounding box center [160, 40] width 40 height 14
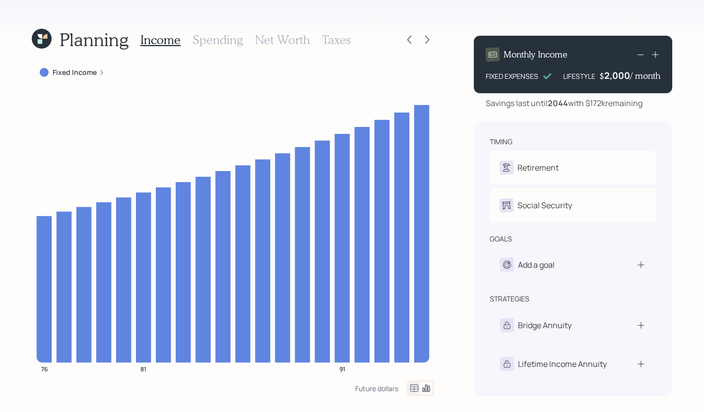
click at [224, 45] on h3 "Spending" at bounding box center [218, 40] width 51 height 14
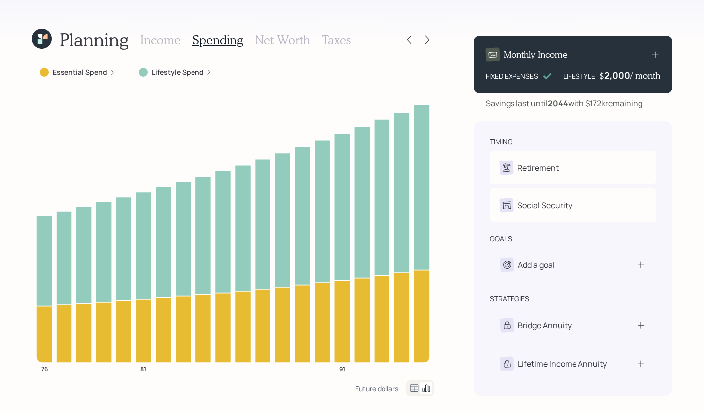
click at [153, 46] on h3 "Income" at bounding box center [160, 40] width 40 height 14
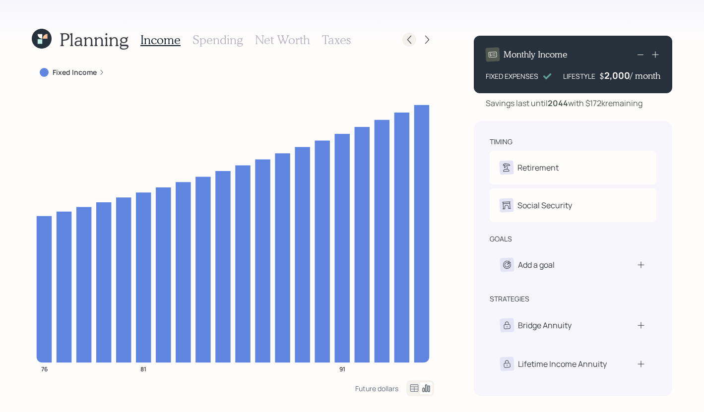
click at [414, 40] on icon at bounding box center [409, 40] width 10 height 10
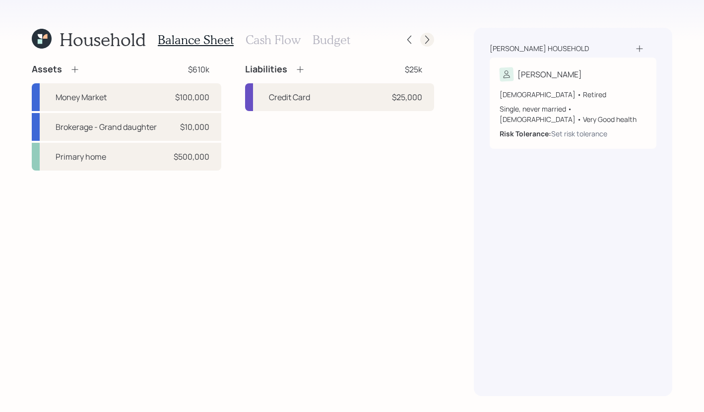
click at [428, 42] on icon at bounding box center [427, 40] width 10 height 10
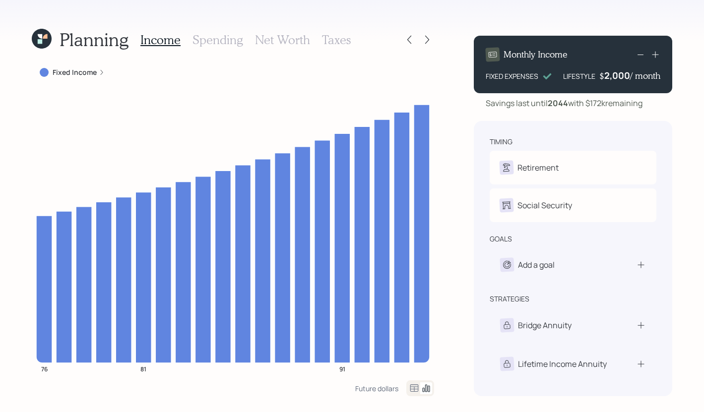
click at [213, 45] on h3 "Spending" at bounding box center [218, 40] width 51 height 14
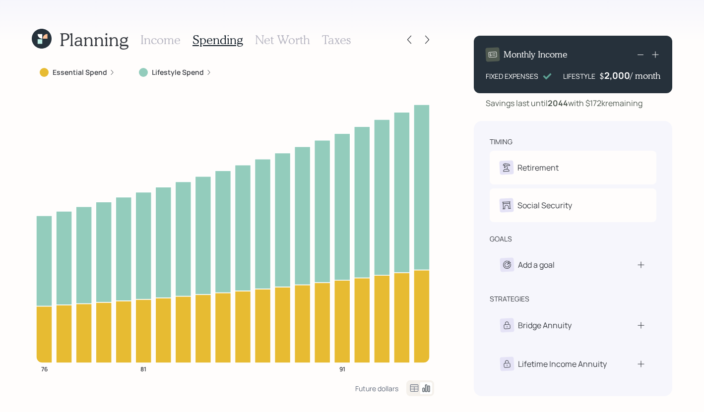
click at [169, 42] on h3 "Income" at bounding box center [160, 40] width 40 height 14
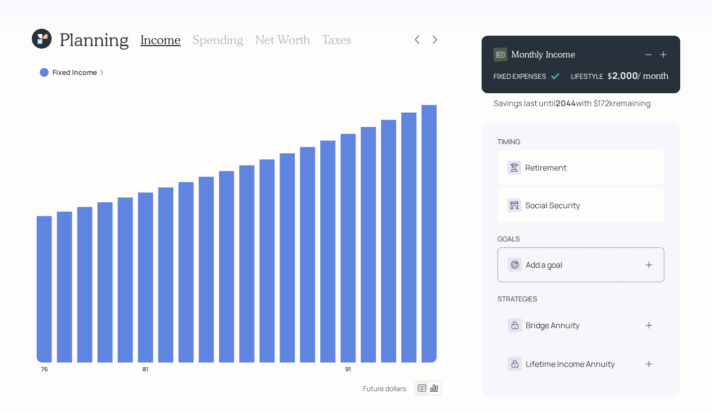
click at [651, 272] on div "Add a goal" at bounding box center [581, 265] width 146 height 14
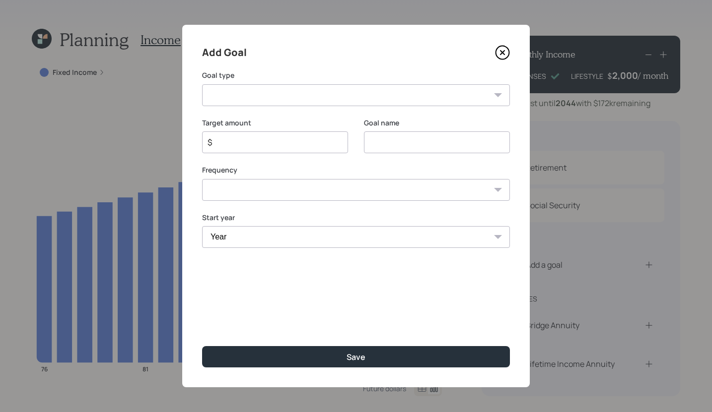
click at [337, 90] on select "Create an emergency fund Donate to charity Purchase a home Make a purchase Supp…" at bounding box center [356, 95] width 308 height 22
select select "support_dependent"
click at [202, 84] on select "Create an emergency fund Donate to charity Purchase a home Make a purchase Supp…" at bounding box center [356, 95] width 308 height 22
type input "Support a dependent"
click at [267, 141] on input "$" at bounding box center [270, 142] width 129 height 12
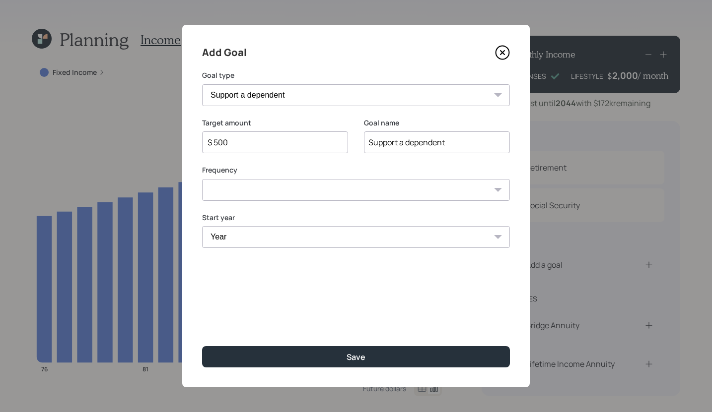
type input "$ 500"
click at [351, 194] on select "One time Every 1 year Every 2 years Every 3 years Every 4 years Every 5 years E…" at bounding box center [356, 190] width 308 height 22
click at [202, 179] on select "One time Every 1 year Every 2 years Every 3 years Every 4 years Every 5 years E…" at bounding box center [356, 190] width 308 height 22
click at [344, 225] on div "Year Year 2025 2026 2027 2028 2029 2030 2031 2032 2033 2034 2035 2036 2037 2038…" at bounding box center [356, 231] width 308 height 36
click at [325, 188] on select "One time Every 1 year Every 2 years Every 3 years Every 4 years Every 5 years E…" at bounding box center [356, 190] width 308 height 22
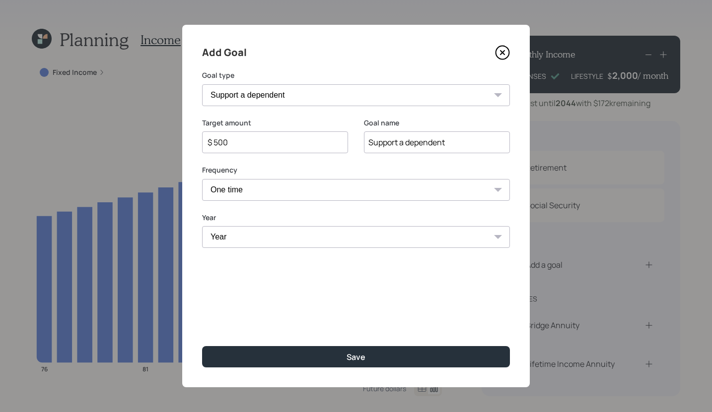
select select "1"
click at [202, 179] on select "One time Every 1 year Every 2 years Every 3 years Every 4 years Every 5 years E…" at bounding box center [356, 190] width 308 height 22
click at [298, 235] on select "Year 2025 2026 2027 2028 2029 2030 2031 2032 2033 2034 2035 2036 2037 2038 2039…" at bounding box center [275, 237] width 146 height 22
select select "2025"
click at [202, 226] on select "Year 2025 2026 2027 2028 2029 2030 2031 2032 2033 2034 2035 2036 2037 2038 2039…" at bounding box center [275, 237] width 146 height 22
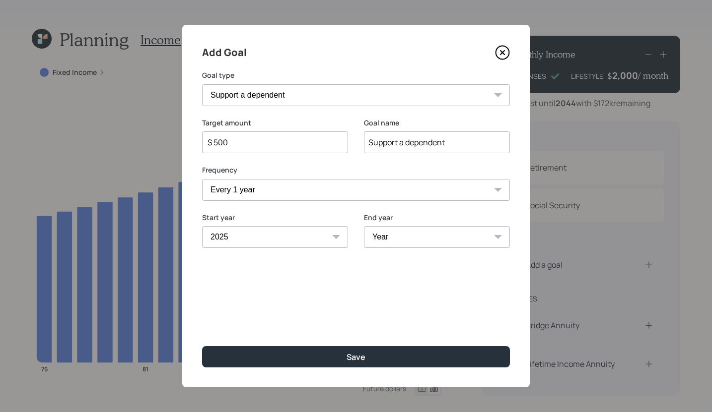
click at [429, 251] on div "End year Year 2025 2026 2027 2028 2029 2030 2031 2032 2033 2034 2035 2036 2037 …" at bounding box center [437, 237] width 146 height 48
click at [425, 235] on select "Year 2025 2026 2027 2028 2029 2030 2031 2032 2033 2034 2035 2036 2037 2038 2039…" at bounding box center [437, 237] width 146 height 22
click at [502, 53] on icon at bounding box center [502, 52] width 15 height 15
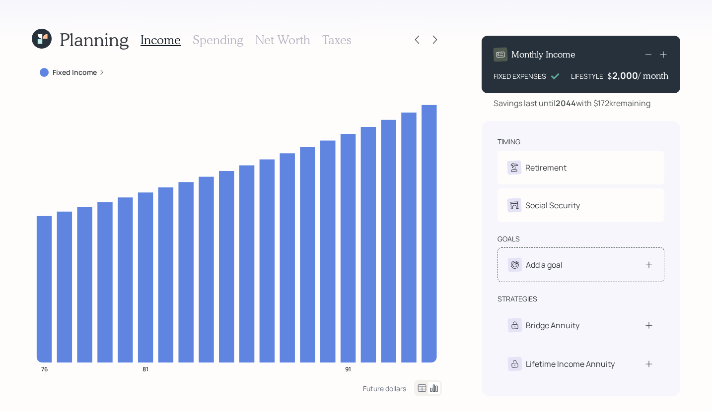
click at [655, 266] on div "Add a goal" at bounding box center [580, 265] width 167 height 35
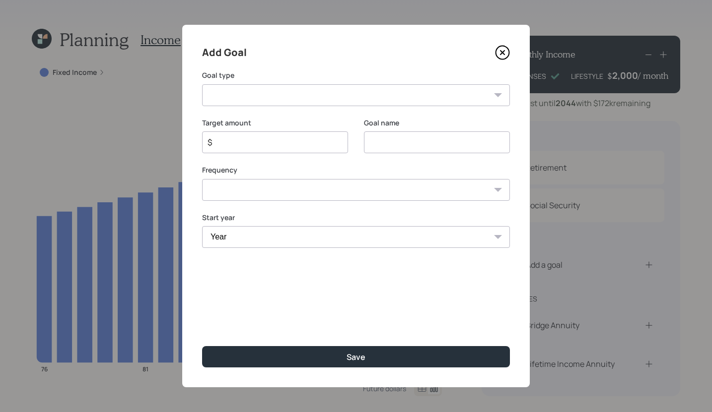
click at [329, 92] on select "Create an emergency fund Donate to charity Purchase a home Make a purchase Supp…" at bounding box center [356, 95] width 308 height 22
select select "support_dependent"
click at [202, 84] on select "Create an emergency fund Donate to charity Purchase a home Make a purchase Supp…" at bounding box center [356, 95] width 308 height 22
type input "Support a dependent"
click at [284, 137] on input "$" at bounding box center [270, 142] width 129 height 12
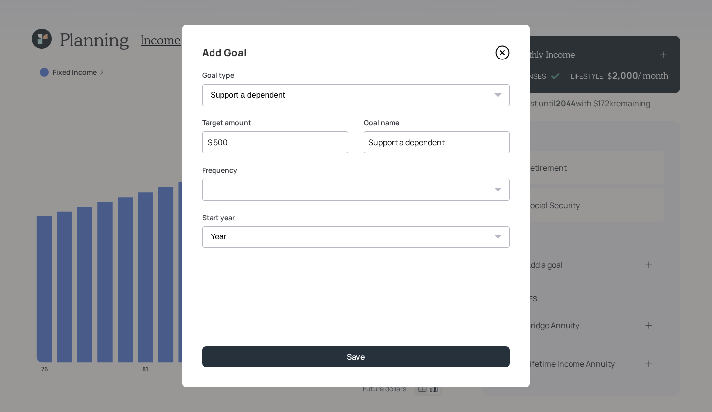
type input "$ 500"
click at [397, 199] on select "One time Every 1 year Every 2 years Every 3 years Every 4 years Every 5 years E…" at bounding box center [356, 190] width 308 height 22
select select "1"
click at [202, 179] on select "One time Every 1 year Every 2 years Every 3 years Every 4 years Every 5 years E…" at bounding box center [356, 190] width 308 height 22
click at [340, 240] on div "Year 2025 2026 2027 2028 2029 2030 2031 2032 2033 2034 2035 2036 2037 2038 2039…" at bounding box center [275, 237] width 146 height 22
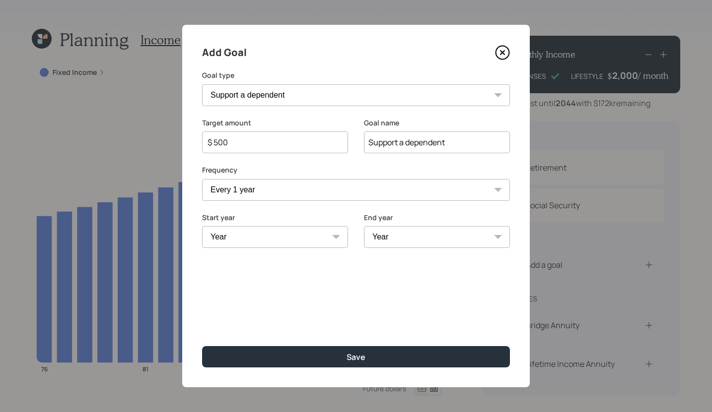
click at [326, 242] on select "Year 2025 2026 2027 2028 2029 2030 2031 2032 2033 2034 2035 2036 2037 2038 2039…" at bounding box center [275, 237] width 146 height 22
select select "2025"
click at [202, 226] on select "Year 2025 2026 2027 2028 2029 2030 2031 2032 2033 2034 2035 2036 2037 2038 2039…" at bounding box center [275, 237] width 146 height 22
click at [466, 247] on select "Year 2025 2026 2027 2028 2029 2030 2031 2032 2033 2034 2035 2036 2037 2038 2039…" at bounding box center [437, 237] width 146 height 22
select select "2040"
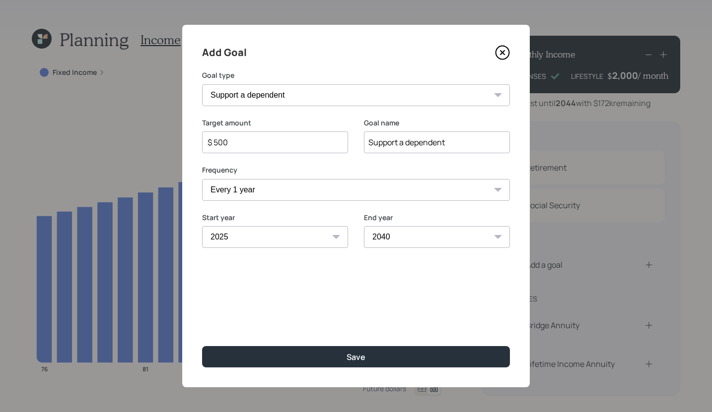
click at [364, 226] on select "Year 2025 2026 2027 2028 2029 2030 2031 2032 2033 2034 2035 2036 2037 2038 2039…" at bounding box center [437, 237] width 146 height 22
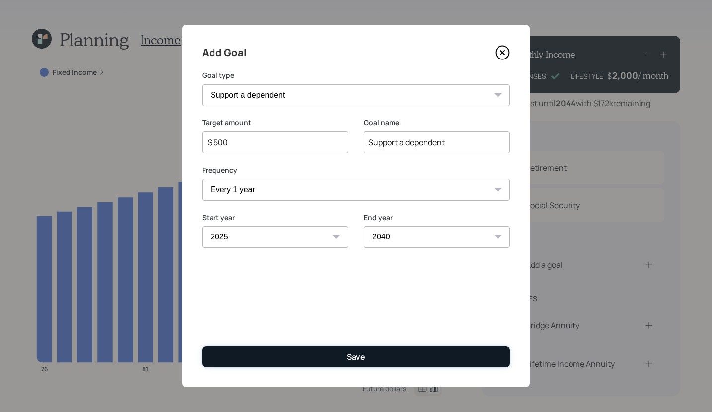
click at [387, 361] on button "Save" at bounding box center [356, 356] width 308 height 21
type input "$"
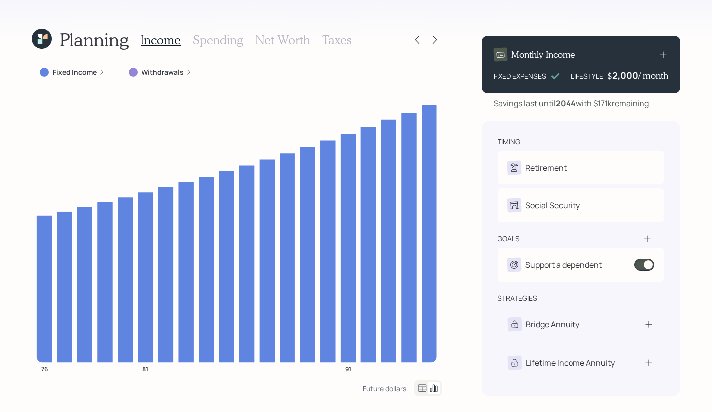
click at [207, 39] on h3 "Spending" at bounding box center [218, 40] width 51 height 14
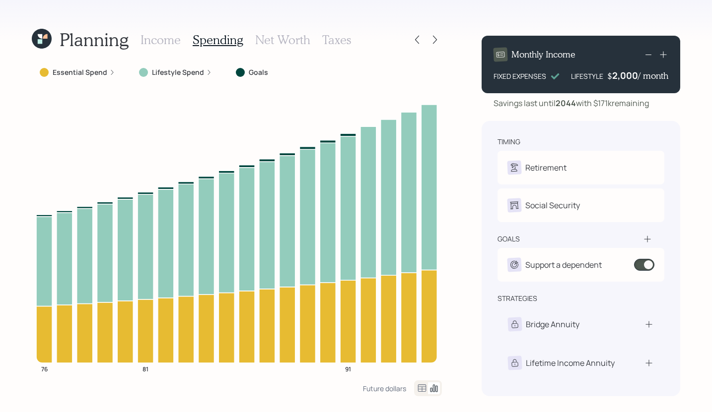
click at [167, 44] on h3 "Income" at bounding box center [160, 40] width 40 height 14
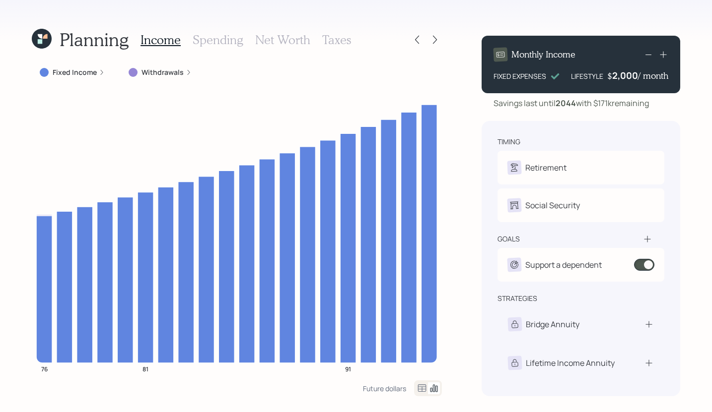
click at [218, 42] on h3 "Spending" at bounding box center [218, 40] width 51 height 14
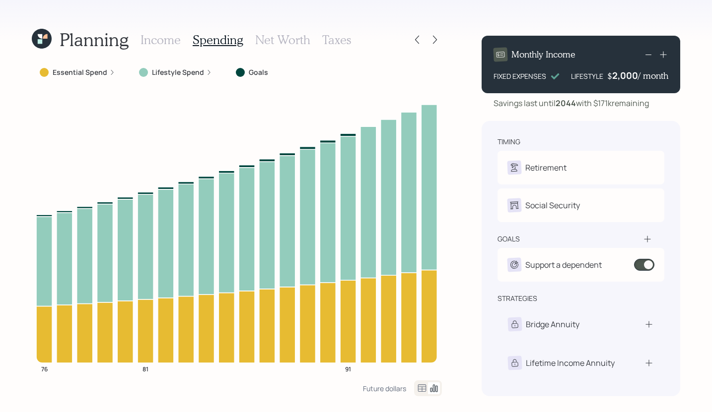
click at [171, 43] on h3 "Income" at bounding box center [160, 40] width 40 height 14
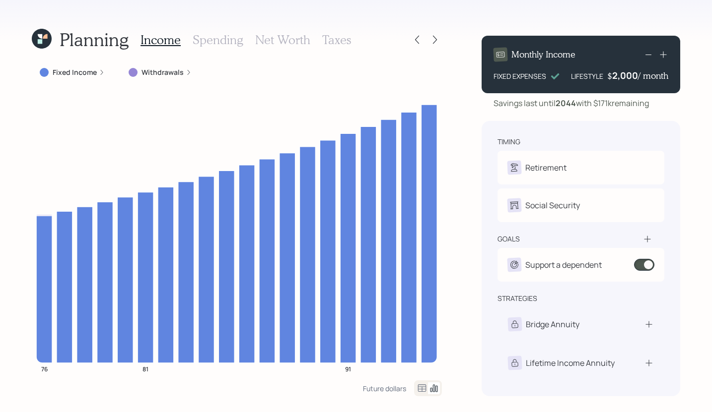
click at [186, 69] on icon at bounding box center [189, 72] width 6 height 6
click at [233, 76] on div "Withdrawals : Withdrawals" at bounding box center [186, 72] width 114 height 10
click at [205, 37] on h3 "Spending" at bounding box center [218, 40] width 51 height 14
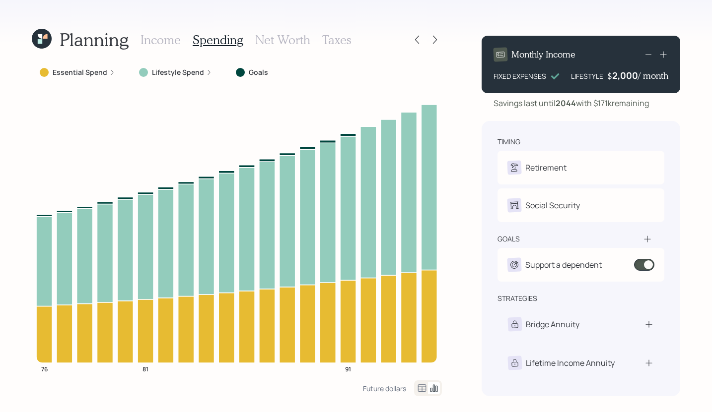
click at [25, 87] on div "Planning Income Spending Net Worth Taxes Essential Spend Lifestyle Spend Goals …" at bounding box center [356, 206] width 712 height 412
click at [435, 44] on icon at bounding box center [435, 40] width 10 height 10
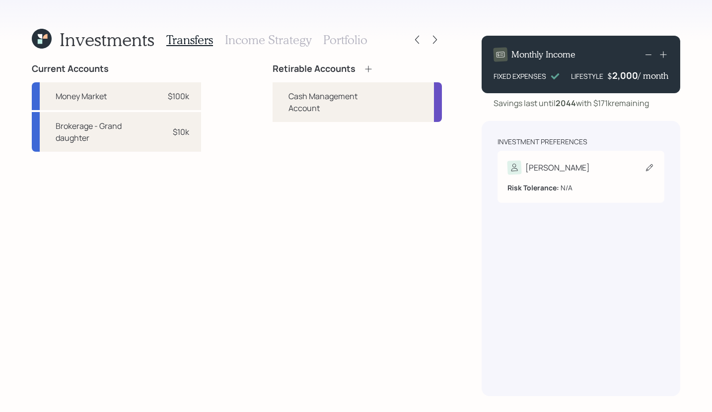
click at [624, 169] on div "[PERSON_NAME]" at bounding box center [580, 168] width 147 height 14
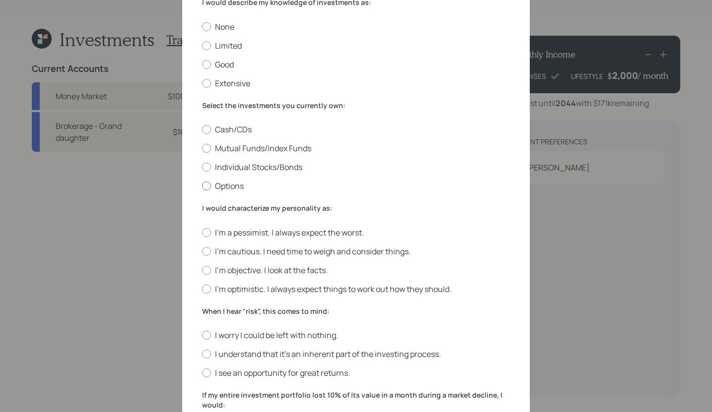
scroll to position [16, 0]
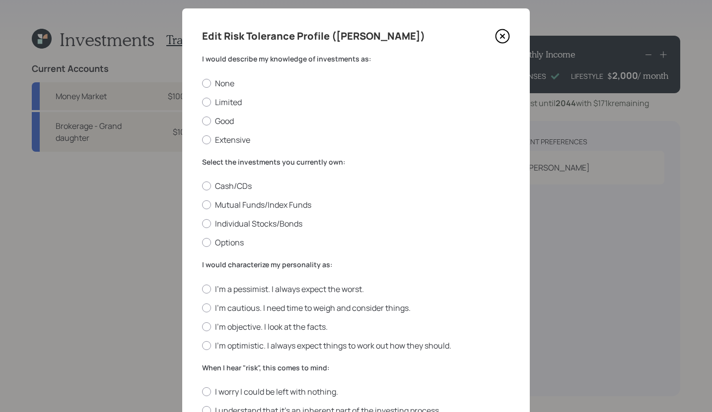
click at [197, 122] on div "Edit Risk Tolerance Profile (Willie) I would describe my knowledge of investmen…" at bounding box center [355, 346] width 347 height 677
click at [202, 122] on div at bounding box center [206, 121] width 9 height 9
click at [201, 121] on input "Good" at bounding box center [201, 121] width 0 height 0
radio input "true"
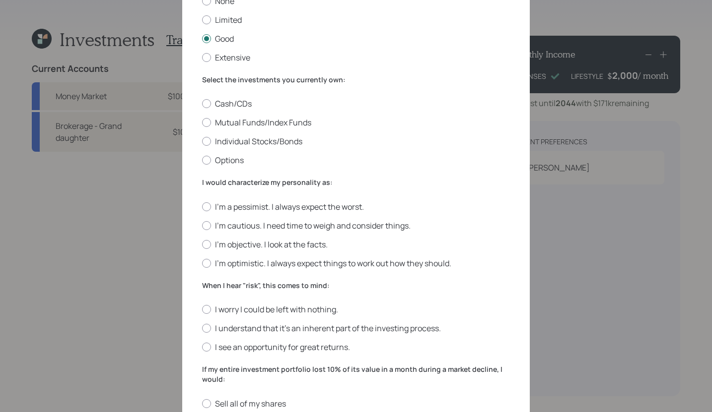
scroll to position [123, 0]
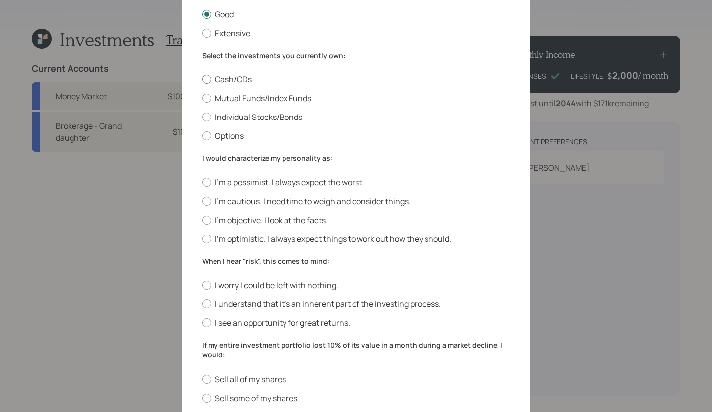
click at [203, 82] on div at bounding box center [206, 79] width 9 height 9
click at [202, 80] on input "Cash/CDs" at bounding box center [201, 79] width 0 height 0
radio input "true"
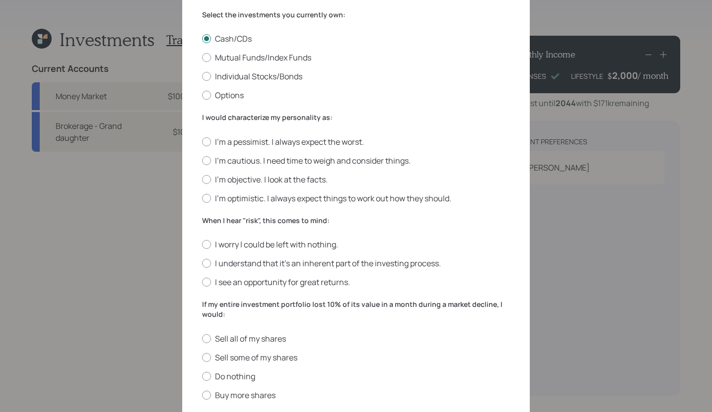
scroll to position [220, 0]
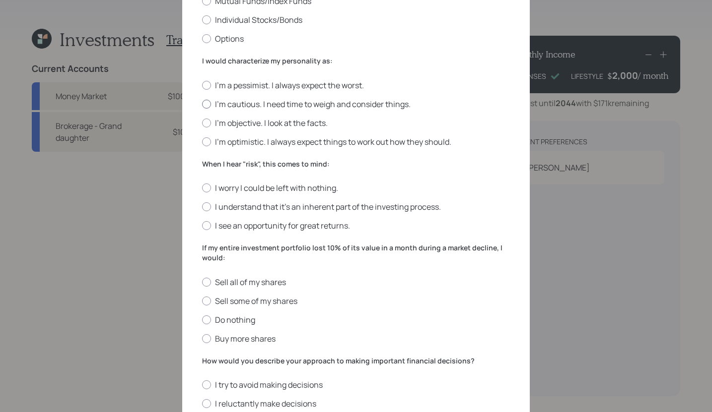
click at [205, 105] on div at bounding box center [206, 104] width 9 height 9
click at [202, 104] on input "I'm cautious. I need time to weigh and consider things." at bounding box center [201, 104] width 0 height 0
radio input "true"
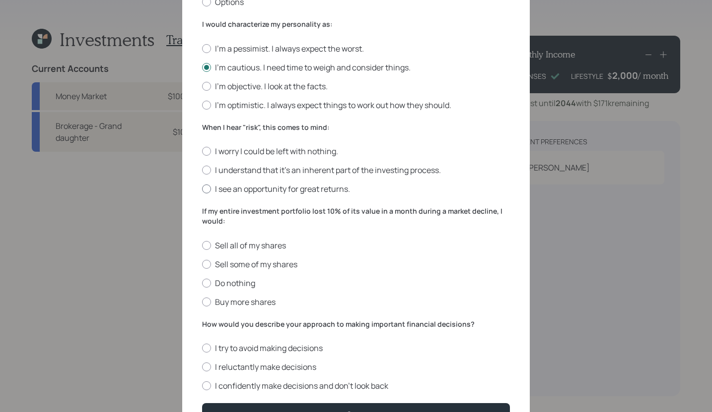
scroll to position [287, 0]
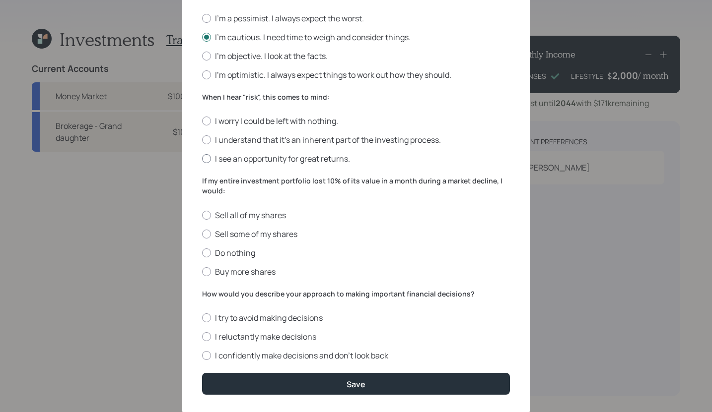
click at [203, 163] on div at bounding box center [206, 158] width 9 height 9
click at [202, 159] on input "I see an opportunity for great returns." at bounding box center [201, 159] width 0 height 0
radio input "true"
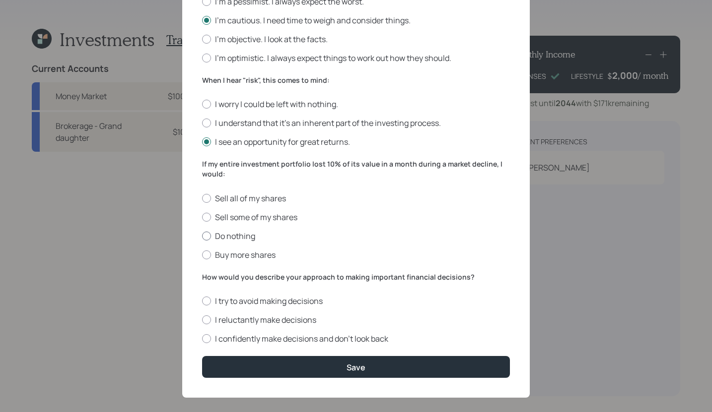
scroll to position [315, 0]
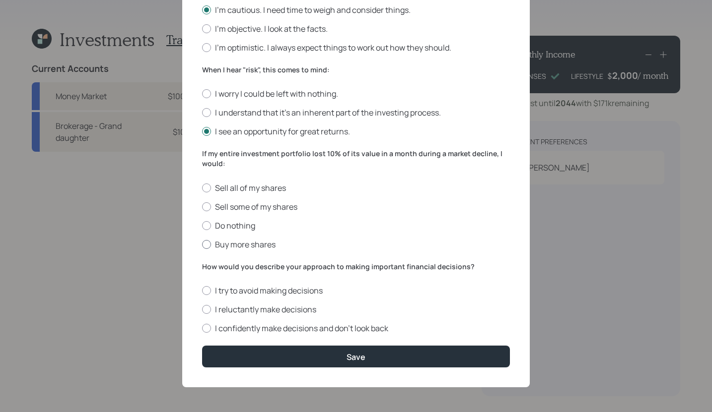
click at [202, 247] on div at bounding box center [206, 244] width 9 height 9
click at [202, 245] on input "Buy more shares" at bounding box center [201, 244] width 0 height 0
radio input "true"
click at [208, 331] on label "I confidently make decisions and don’t look back" at bounding box center [356, 328] width 308 height 11
click at [202, 329] on input "I confidently make decisions and don’t look back" at bounding box center [201, 329] width 0 height 0
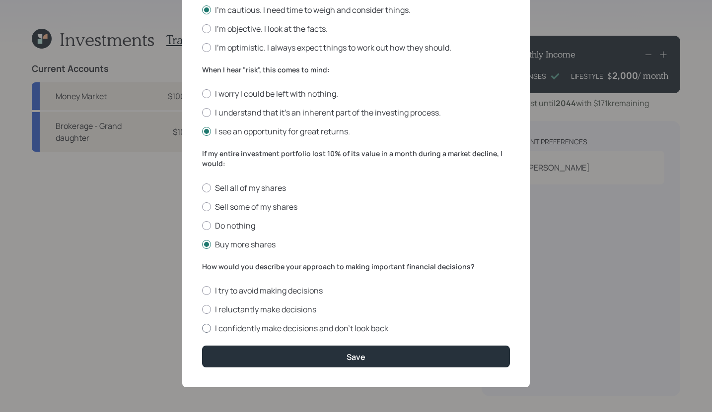
radio input "true"
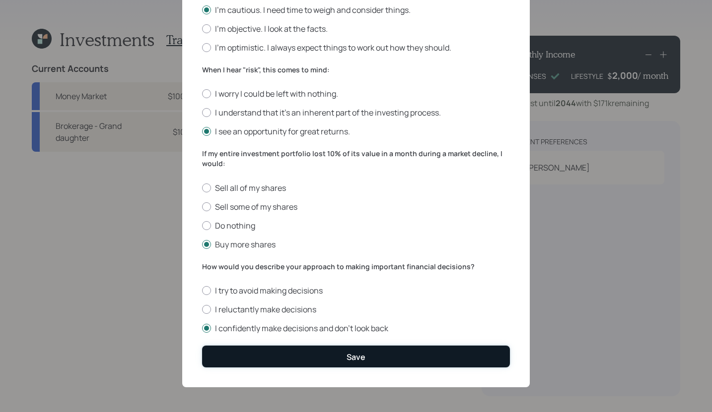
click at [302, 349] on button "Save" at bounding box center [356, 356] width 308 height 21
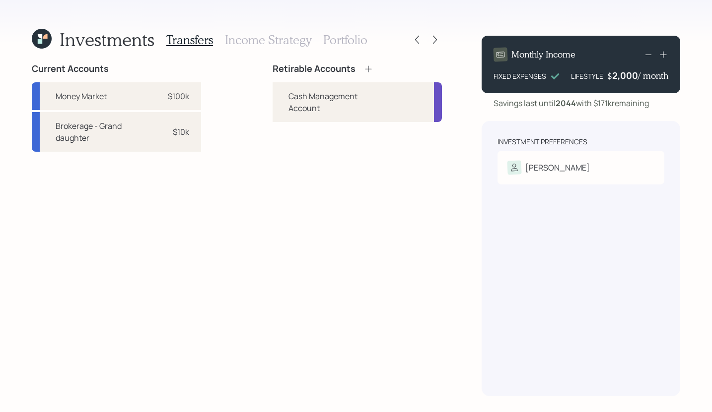
click at [370, 69] on icon at bounding box center [368, 69] width 10 height 10
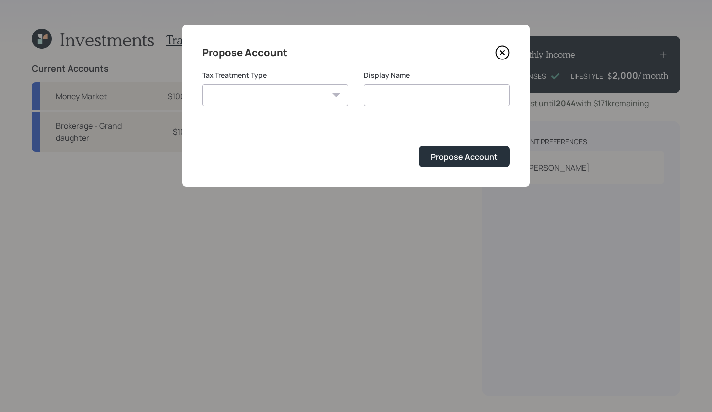
click at [329, 100] on select "Roth Taxable Traditional" at bounding box center [275, 95] width 146 height 22
select select "taxable"
click at [202, 84] on select "Roth Taxable Traditional" at bounding box center [275, 95] width 146 height 22
type input "Taxable"
click at [466, 157] on div "Propose Account" at bounding box center [464, 156] width 66 height 11
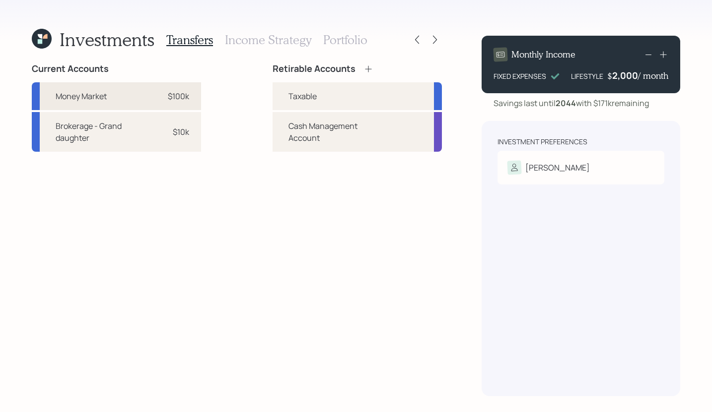
click at [188, 94] on div "$100k" at bounding box center [178, 96] width 21 height 12
click at [321, 140] on div "Cash Management Account" at bounding box center [336, 132] width 96 height 24
click at [269, 126] on div "Current Accounts Money Market $100k Brokerage - Grand daughter $10k Retirable A…" at bounding box center [237, 230] width 410 height 333
click at [182, 99] on div "$100k" at bounding box center [178, 96] width 21 height 12
drag, startPoint x: 287, startPoint y: 126, endPoint x: 275, endPoint y: 120, distance: 13.5
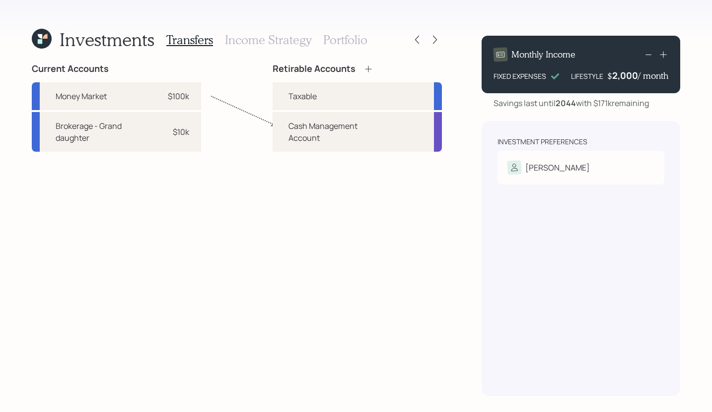
click at [288, 126] on div "Cash Management Account" at bounding box center [356, 132] width 169 height 40
click at [312, 133] on div "Cash Management Account" at bounding box center [336, 132] width 96 height 24
click at [282, 101] on div "Taxable" at bounding box center [356, 96] width 169 height 28
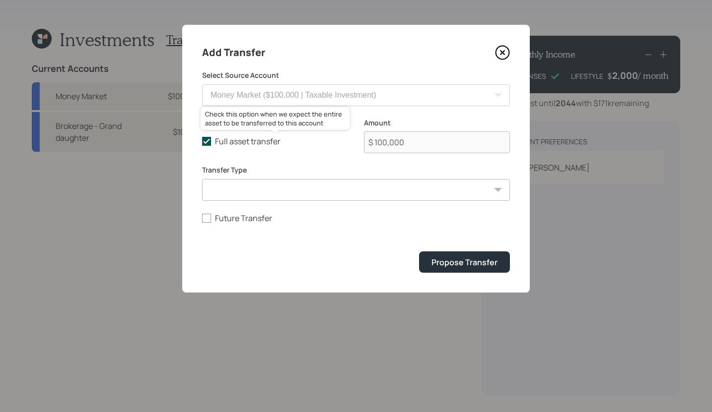
click at [208, 144] on icon at bounding box center [206, 141] width 9 height 9
click at [202, 142] on input "Full asset transfer" at bounding box center [201, 141] width 0 height 0
checkbox input "false"
click at [264, 189] on select "ACAT Transfer Non ACAT Transfer Capitalize Rollover Rollover Deposit" at bounding box center [356, 190] width 308 height 22
select select "deposit"
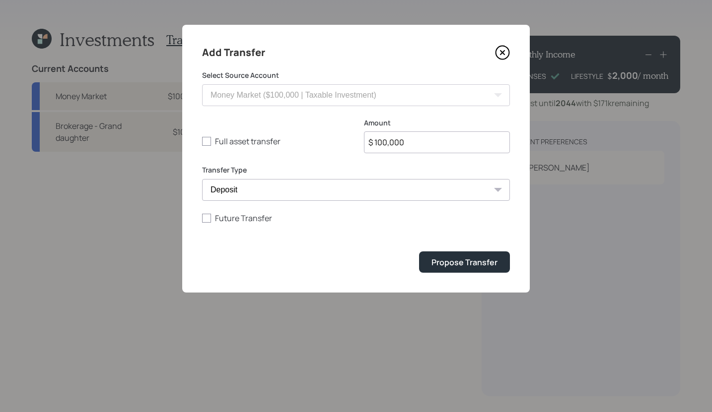
click at [202, 179] on select "ACAT Transfer Non ACAT Transfer Capitalize Rollover Rollover Deposit" at bounding box center [356, 190] width 308 height 22
drag, startPoint x: 421, startPoint y: 141, endPoint x: 265, endPoint y: 126, distance: 157.1
click at [265, 126] on div "Full asset transfer Check this option when we expect the entire asset to be tra…" at bounding box center [356, 142] width 308 height 48
type input "$ 40,000"
click at [441, 264] on div "Propose Transfer" at bounding box center [464, 262] width 66 height 11
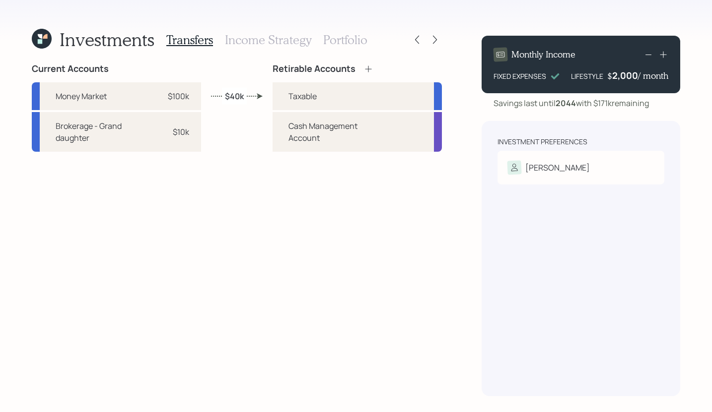
click at [260, 43] on h3 "Income Strategy" at bounding box center [268, 40] width 86 height 14
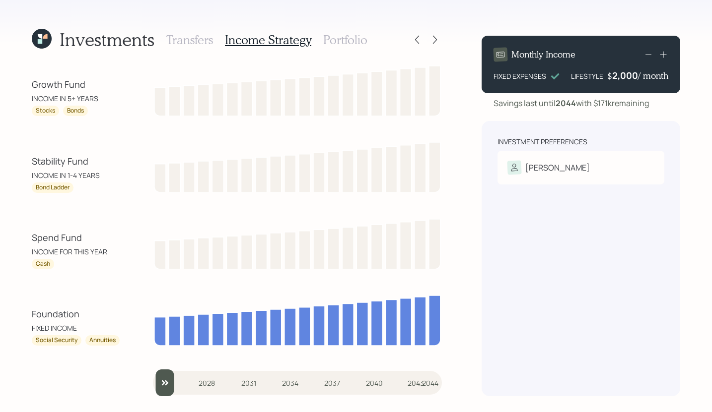
click at [181, 41] on h3 "Transfers" at bounding box center [189, 40] width 47 height 14
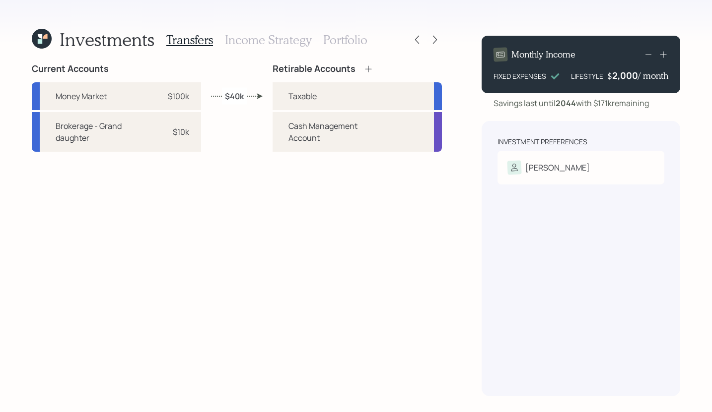
click at [367, 68] on icon at bounding box center [368, 69] width 6 height 6
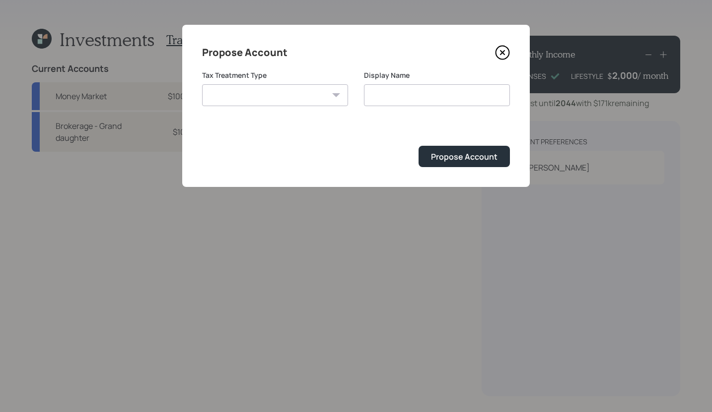
click at [278, 88] on select "Roth Taxable Traditional" at bounding box center [275, 95] width 146 height 22
select select "taxable"
click at [202, 84] on select "Roth Taxable Traditional" at bounding box center [275, 95] width 146 height 22
type input "Taxable"
click at [449, 167] on button "Propose Account" at bounding box center [463, 156] width 91 height 21
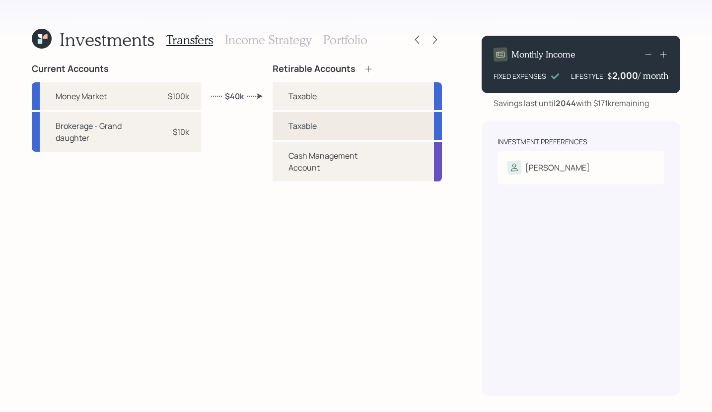
click at [350, 131] on div "Taxable" at bounding box center [356, 126] width 169 height 28
select select "taxable"
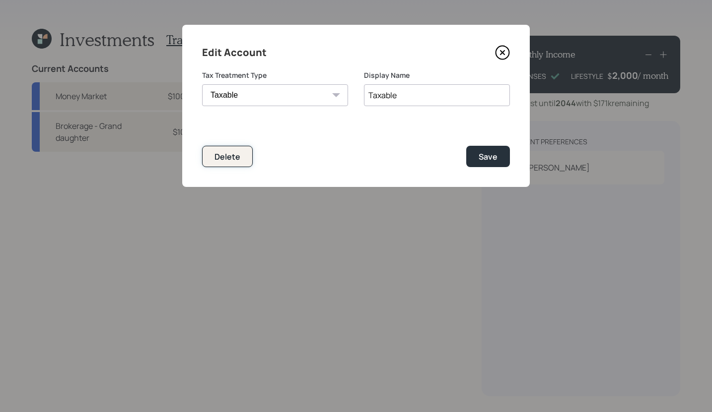
click at [241, 162] on button "Delete" at bounding box center [227, 156] width 51 height 21
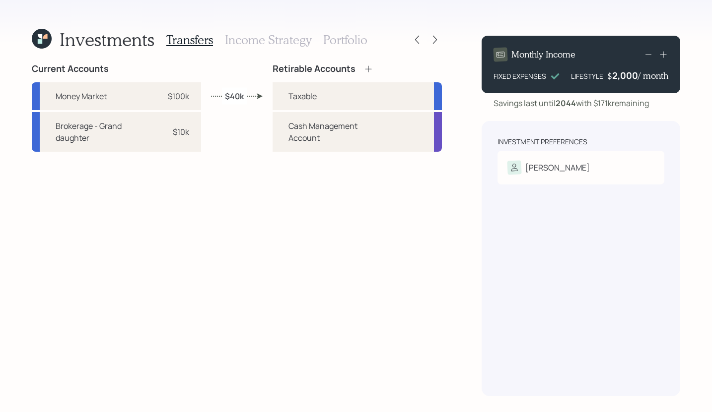
click at [283, 47] on div "Transfers Income Strategy Portfolio" at bounding box center [266, 40] width 201 height 24
click at [271, 46] on h3 "Income Strategy" at bounding box center [268, 40] width 86 height 14
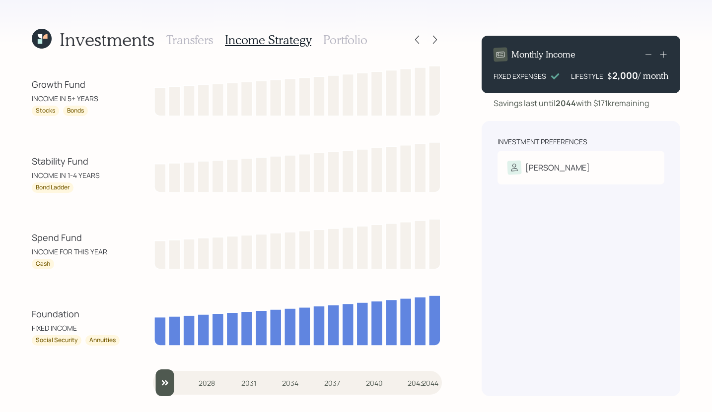
click at [352, 42] on h3 "Portfolio" at bounding box center [345, 40] width 44 height 14
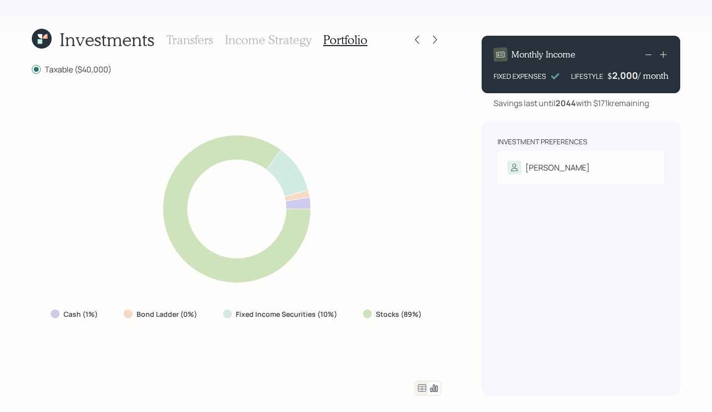
click at [280, 38] on h3 "Income Strategy" at bounding box center [268, 40] width 86 height 14
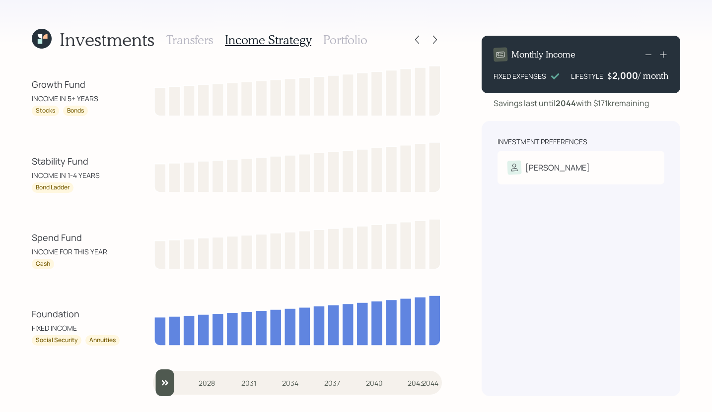
click at [187, 34] on h3 "Transfers" at bounding box center [189, 40] width 47 height 14
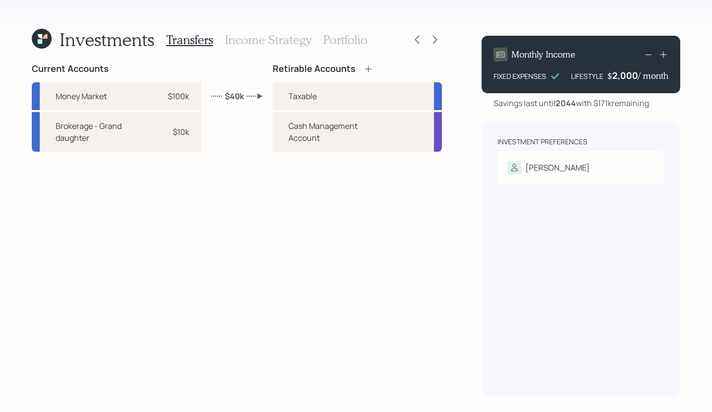
click at [279, 37] on h3 "Income Strategy" at bounding box center [268, 40] width 86 height 14
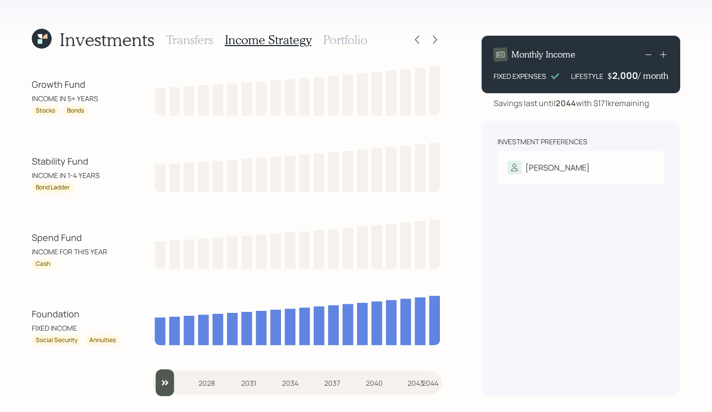
click at [328, 38] on h3 "Portfolio" at bounding box center [345, 40] width 44 height 14
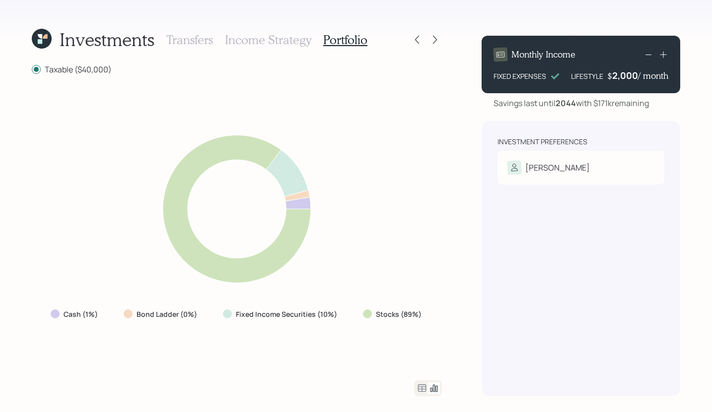
click at [419, 313] on div "Stocks (89%)" at bounding box center [393, 315] width 61 height 10
drag, startPoint x: 419, startPoint y: 315, endPoint x: 372, endPoint y: 314, distance: 47.2
click at [372, 314] on div "Stocks (89%)" at bounding box center [393, 315] width 61 height 10
click at [354, 339] on div "Cash (1%) Bond Ladder (0%) Fixed Income Securities (10%) Stocks (89%)" at bounding box center [237, 228] width 410 height 282
drag, startPoint x: 235, startPoint y: 315, endPoint x: 348, endPoint y: 316, distance: 112.7
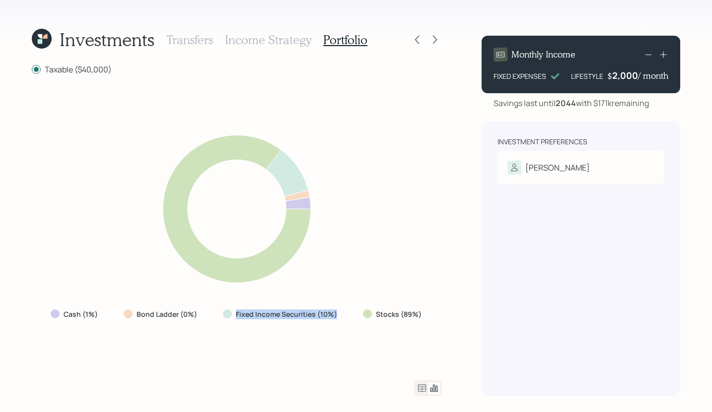
click at [348, 316] on div "Cash (1%) Bond Ladder (0%) Fixed Income Securities (10%) Stocks (89%)" at bounding box center [237, 315] width 389 height 18
click at [220, 341] on div "Cash (1%) Bond Ladder (0%) Fixed Income Securities (10%) Stocks (89%)" at bounding box center [237, 228] width 410 height 282
drag, startPoint x: 335, startPoint y: 314, endPoint x: 232, endPoint y: 317, distance: 103.8
click at [232, 317] on div "Fixed Income Securities (10%)" at bounding box center [281, 315] width 132 height 18
click at [250, 354] on div "Cash (1%) Bond Ladder (0%) Fixed Income Securities (10%) Stocks (89%)" at bounding box center [237, 228] width 410 height 282
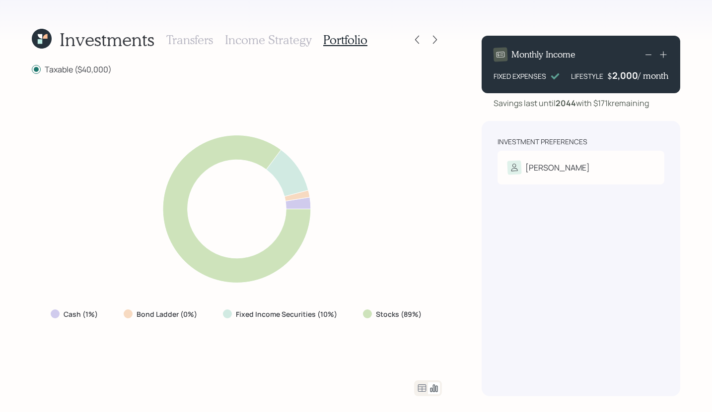
click at [115, 356] on div "Cash (1%) Bond Ladder (0%) Fixed Income Securities (10%) Stocks (89%)" at bounding box center [237, 228] width 410 height 282
drag, startPoint x: 56, startPoint y: 317, endPoint x: 95, endPoint y: 319, distance: 39.3
click at [95, 319] on div "Cash (1%)" at bounding box center [75, 315] width 65 height 18
click at [80, 345] on div "Cash (1%) Bond Ladder (0%) Fixed Income Securities (10%) Stocks (89%)" at bounding box center [237, 228] width 410 height 282
click at [82, 334] on div "Cash (1%) Bond Ladder (0%) Fixed Income Securities (10%) Stocks (89%)" at bounding box center [237, 228] width 410 height 282
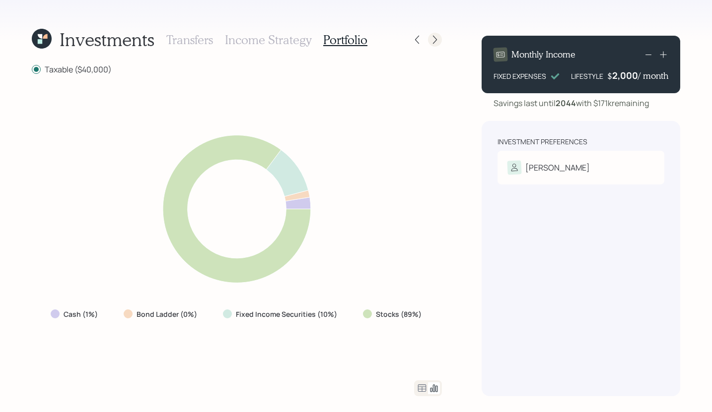
click at [429, 40] on div at bounding box center [435, 40] width 14 height 14
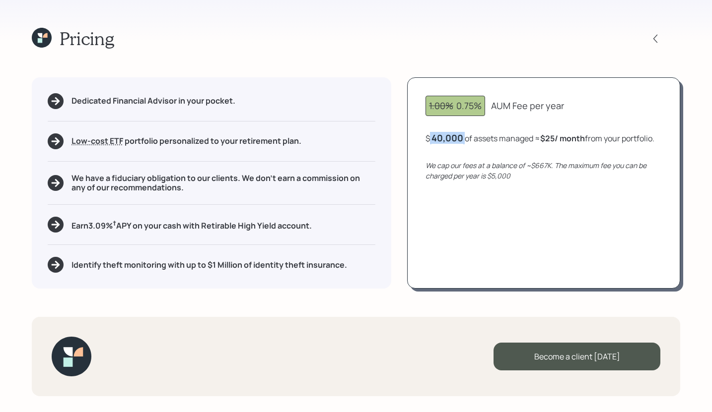
drag, startPoint x: 431, startPoint y: 137, endPoint x: 465, endPoint y: 138, distance: 34.8
click at [465, 139] on div "$ 40,000 of assets managed ≈ $25 / month from your portfolio ." at bounding box center [539, 138] width 229 height 12
click at [453, 47] on div "Pricing" at bounding box center [356, 38] width 648 height 21
click at [433, 40] on div "Pricing" at bounding box center [356, 38] width 648 height 21
click at [199, 57] on div "Pricing Dedicated Financial Advisor in your pocket. Low-cost ETF Retirable uses…" at bounding box center [356, 206] width 712 height 412
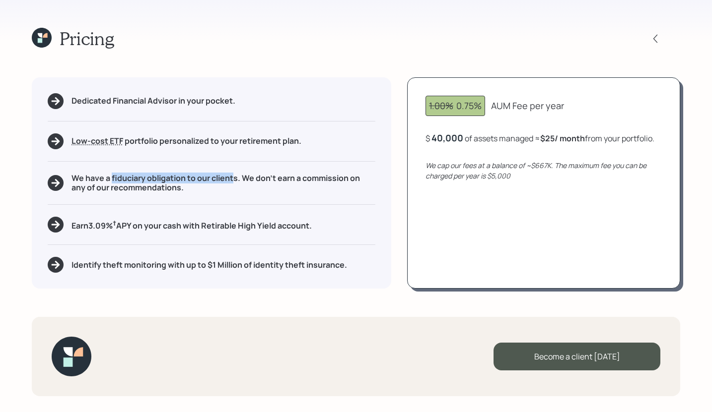
drag, startPoint x: 112, startPoint y: 178, endPoint x: 235, endPoint y: 179, distance: 122.6
click at [235, 179] on h5 "We have a fiduciary obligation to our clients. We don't earn a commission on an…" at bounding box center [223, 183] width 304 height 19
click at [293, 47] on div "Pricing" at bounding box center [356, 38] width 648 height 21
drag, startPoint x: 89, startPoint y: 226, endPoint x: 114, endPoint y: 228, distance: 24.9
click at [114, 228] on h5 "Earn 3.09 % † APY on your cash with Retirable High Yield account." at bounding box center [191, 225] width 240 height 12
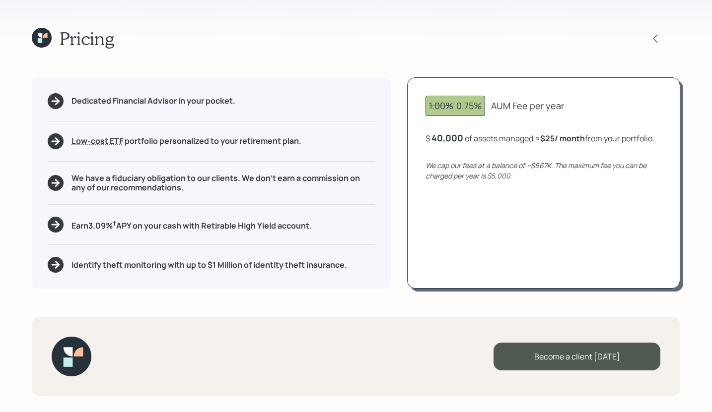
click at [180, 54] on div "Pricing Dedicated Financial Advisor in your pocket. Low-cost ETF Retirable uses…" at bounding box center [356, 206] width 712 height 412
drag, startPoint x: 325, startPoint y: 226, endPoint x: 81, endPoint y: 227, distance: 243.7
click at [81, 228] on div "Earn 3.09 % † APY on your cash with Retirable High Yield account." at bounding box center [212, 225] width 328 height 16
click at [249, 57] on div "Pricing Dedicated Financial Advisor in your pocket. Low-cost ETF Retirable uses…" at bounding box center [356, 206] width 712 height 412
click at [525, 56] on div "Pricing Dedicated Financial Advisor in your pocket. Low-cost ETF Retirable uses…" at bounding box center [356, 206] width 712 height 412
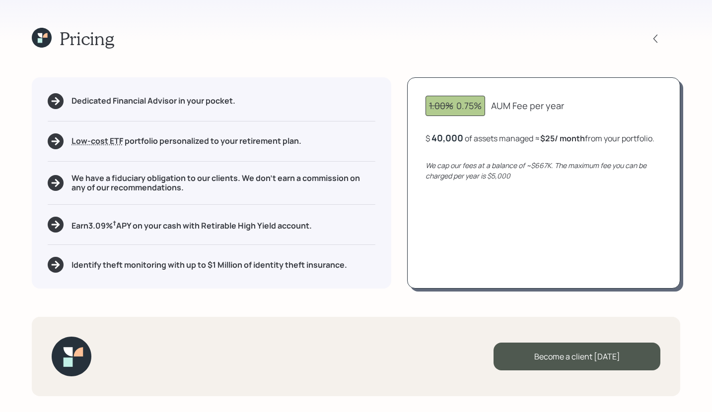
click at [44, 40] on icon at bounding box center [42, 38] width 20 height 20
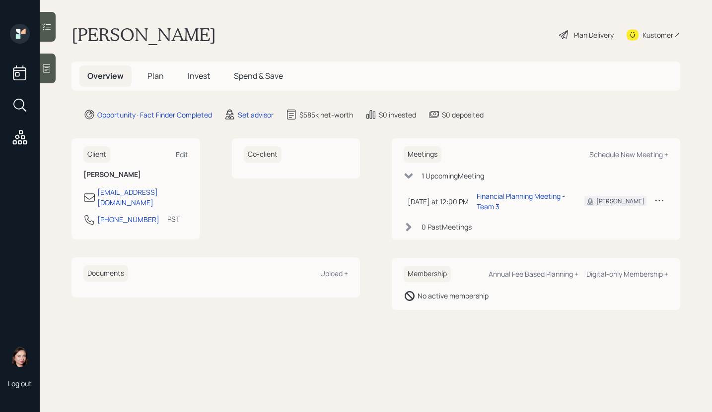
click at [429, 28] on div "Willie Shields Plan Delivery Kustomer" at bounding box center [375, 35] width 608 height 22
click at [658, 197] on icon at bounding box center [659, 201] width 10 height 10
click at [544, 92] on main "Willie Shields Plan Delivery Kustomer Overview Plan Invest Spend & Save Opportu…" at bounding box center [376, 206] width 672 height 412
click at [469, 35] on div "Willie Shields Plan Delivery Kustomer" at bounding box center [375, 35] width 608 height 22
click at [628, 155] on div "Schedule New Meeting +" at bounding box center [628, 154] width 79 height 9
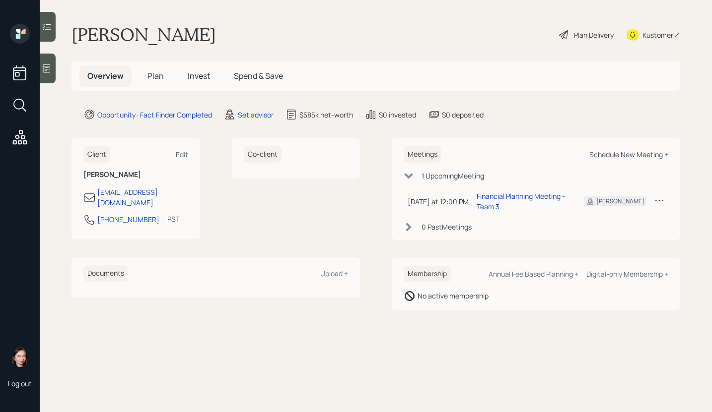
select select "round-robin"
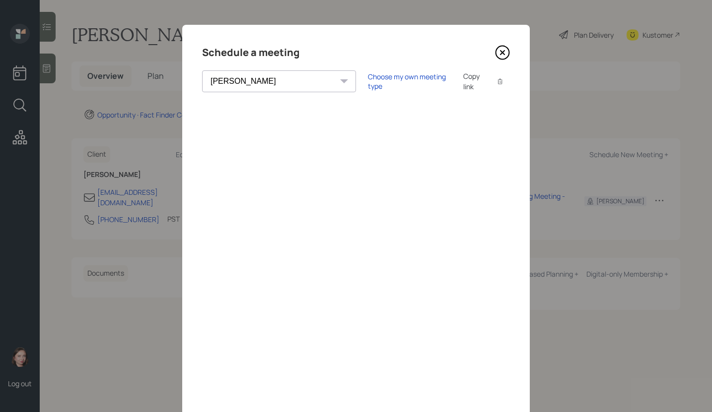
click at [495, 53] on icon at bounding box center [502, 52] width 15 height 15
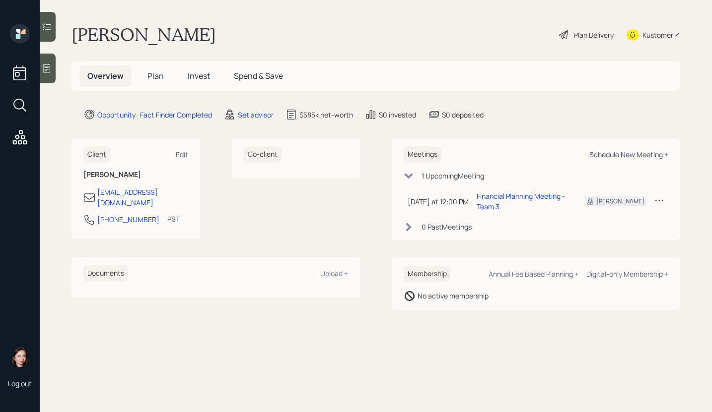
click at [616, 152] on div "Schedule New Meeting +" at bounding box center [628, 154] width 79 height 9
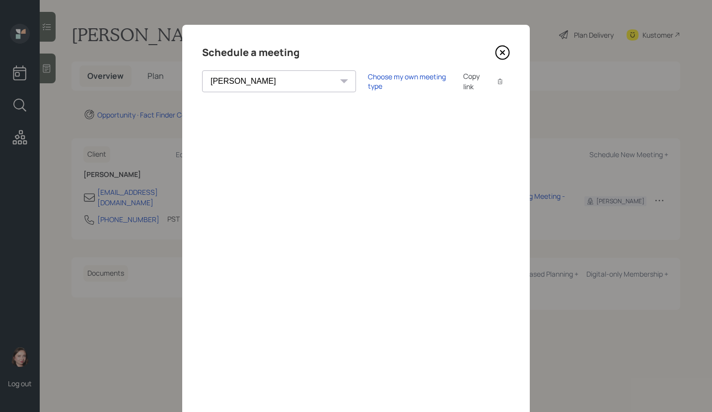
click at [266, 82] on select "Theresa Spinello Matthew Burke Xavier Ross Eitan Bar-David Ian Yamey Trevor Nel…" at bounding box center [279, 81] width 154 height 22
click at [269, 83] on select "Theresa Spinello Matthew Burke Xavier Ross Eitan Bar-David Ian Yamey Trevor Nel…" at bounding box center [279, 81] width 154 height 22
select select "ef6b64e1-8f62-4a74-b865-a7df4b35b836"
click at [202, 70] on select "Theresa Spinello Matthew Burke Xavier Ross Eitan Bar-David Ian Yamey Trevor Nel…" at bounding box center [279, 81] width 154 height 22
click at [368, 84] on div "Choose my own meeting type" at bounding box center [409, 81] width 83 height 19
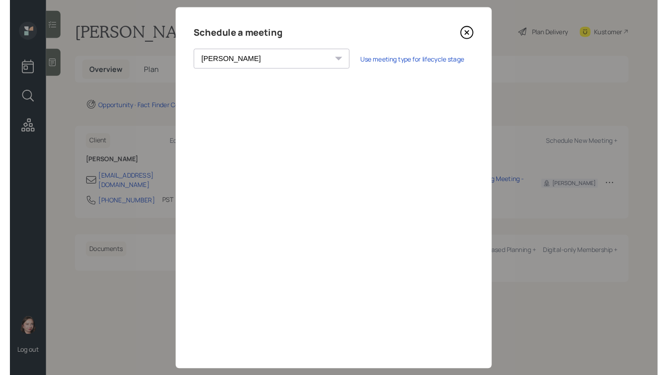
scroll to position [34, 0]
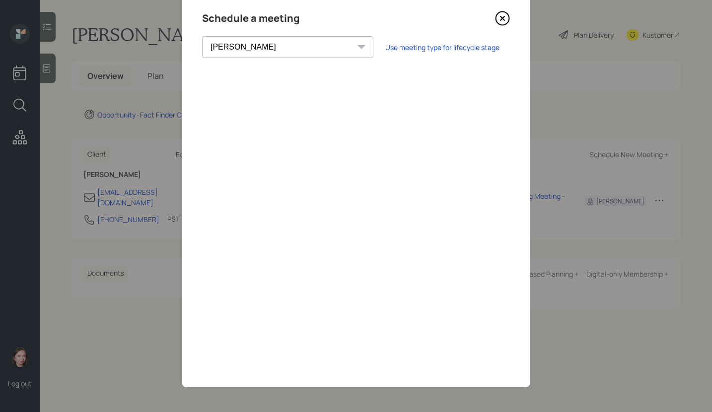
click at [500, 19] on icon at bounding box center [502, 18] width 4 height 4
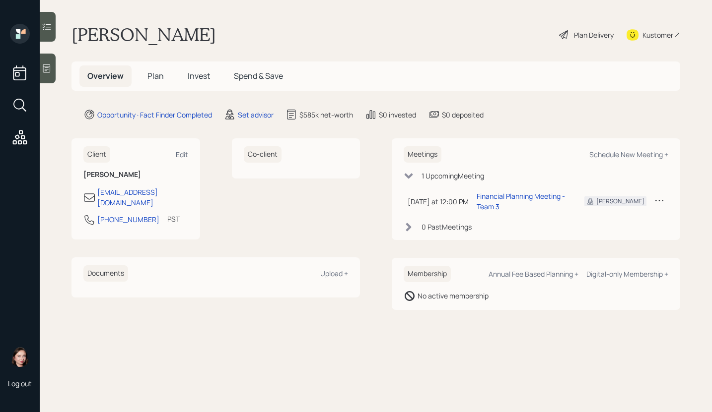
click at [161, 77] on span "Plan" at bounding box center [155, 75] width 16 height 11
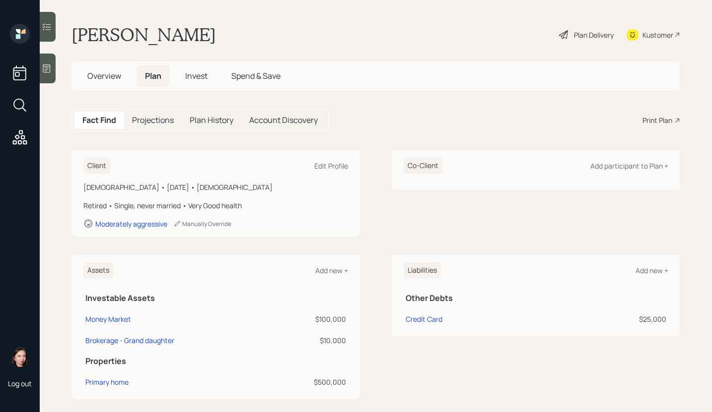
click at [104, 70] on span "Overview" at bounding box center [104, 75] width 34 height 11
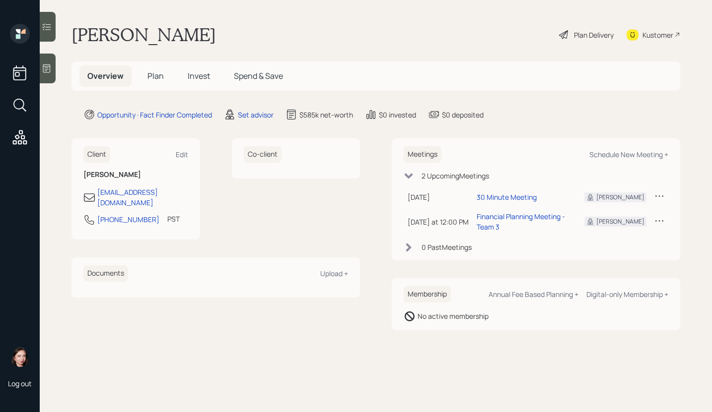
click at [155, 79] on span "Plan" at bounding box center [155, 75] width 16 height 11
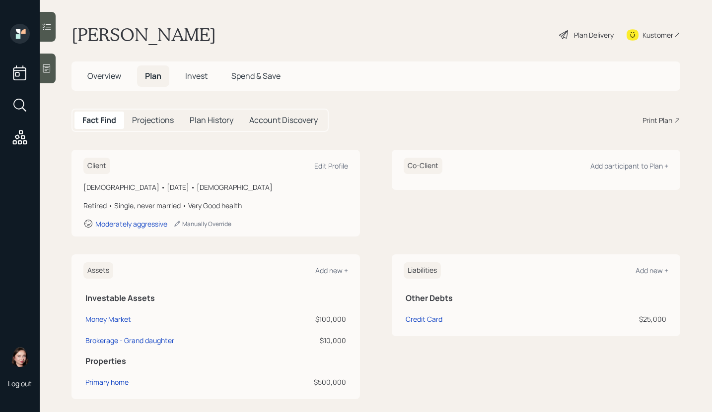
click at [659, 121] on div "Print Plan" at bounding box center [657, 120] width 30 height 10
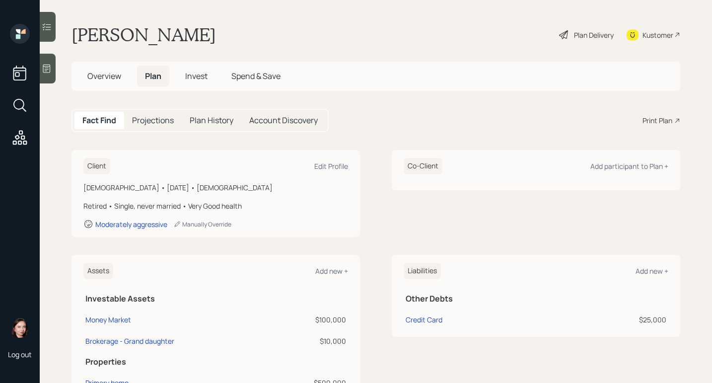
click at [106, 80] on span "Overview" at bounding box center [104, 75] width 34 height 11
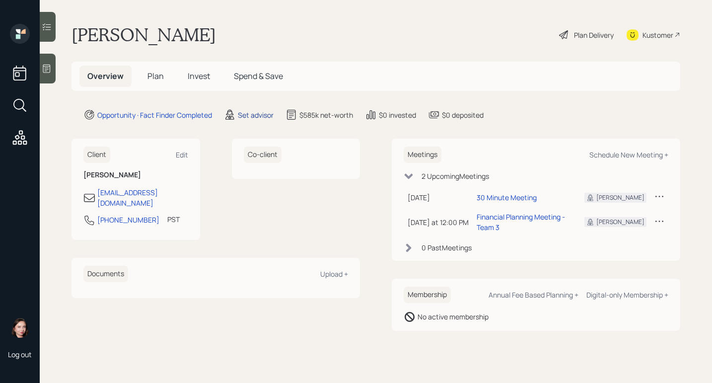
click at [243, 115] on div "Set advisor" at bounding box center [256, 115] width 36 height 10
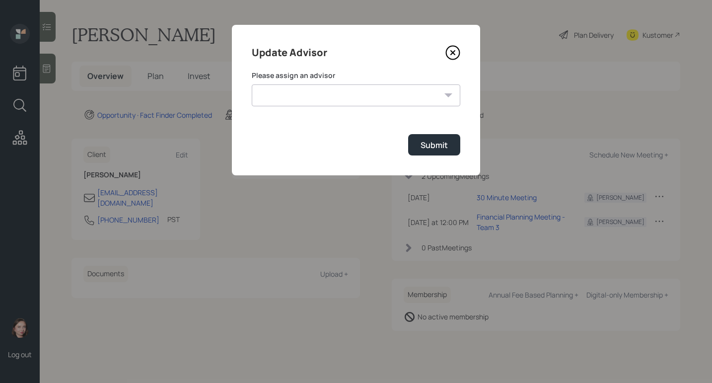
click at [448, 53] on icon at bounding box center [452, 52] width 15 height 15
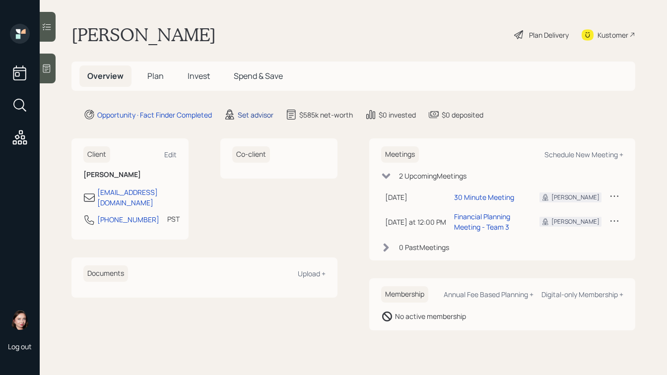
click at [265, 114] on div "Set advisor" at bounding box center [256, 115] width 36 height 10
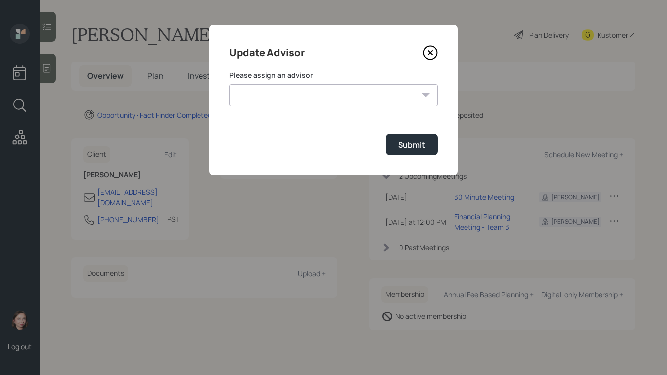
click at [340, 98] on select "Jonah Coleman Tyler End James DiStasi Treva Nostdahl Eric Schwartz Aleksandra S…" at bounding box center [333, 95] width 208 height 22
select select "ef6b64e1-8f62-4a74-b865-a7df4b35b836"
click at [229, 84] on select "Jonah Coleman Tyler End James DiStasi Treva Nostdahl Eric Schwartz Aleksandra S…" at bounding box center [333, 95] width 208 height 22
click at [424, 143] on div "Submit" at bounding box center [411, 144] width 27 height 11
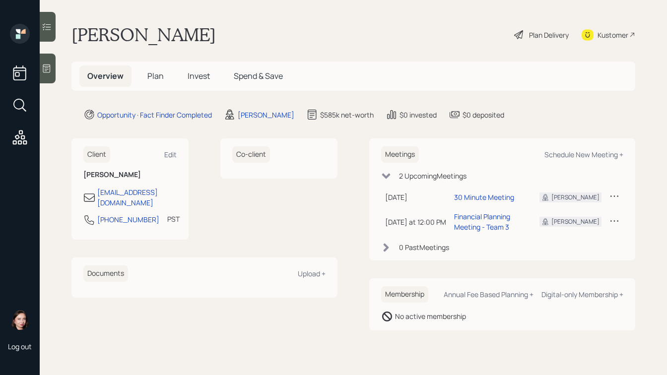
click at [161, 79] on span "Plan" at bounding box center [155, 75] width 16 height 11
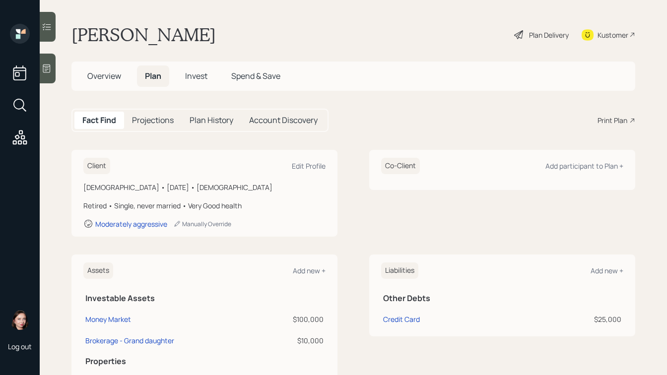
click at [614, 123] on div "Print Plan" at bounding box center [612, 120] width 30 height 10
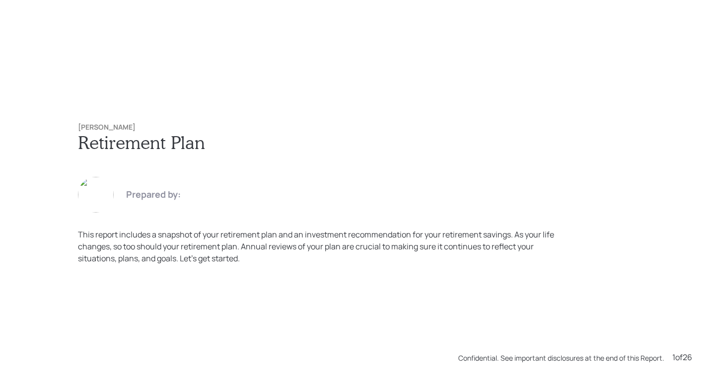
click at [98, 193] on img at bounding box center [96, 195] width 36 height 36
